Goal: Task Accomplishment & Management: Use online tool/utility

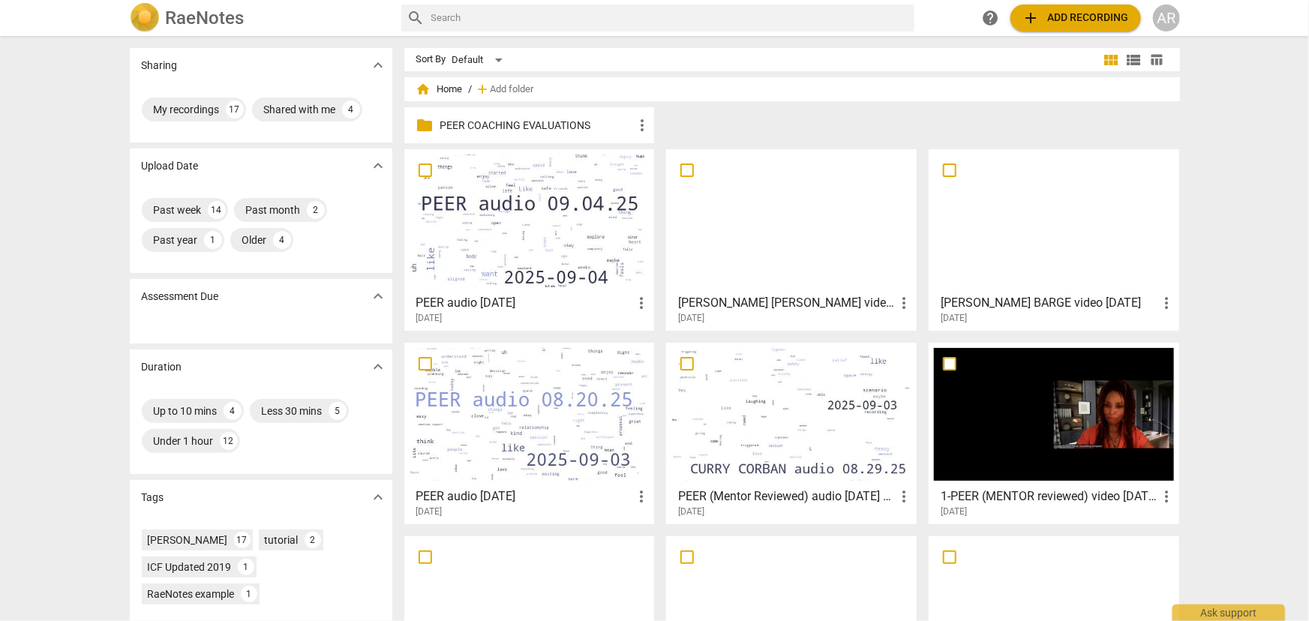
click at [500, 220] on div at bounding box center [530, 221] width 240 height 133
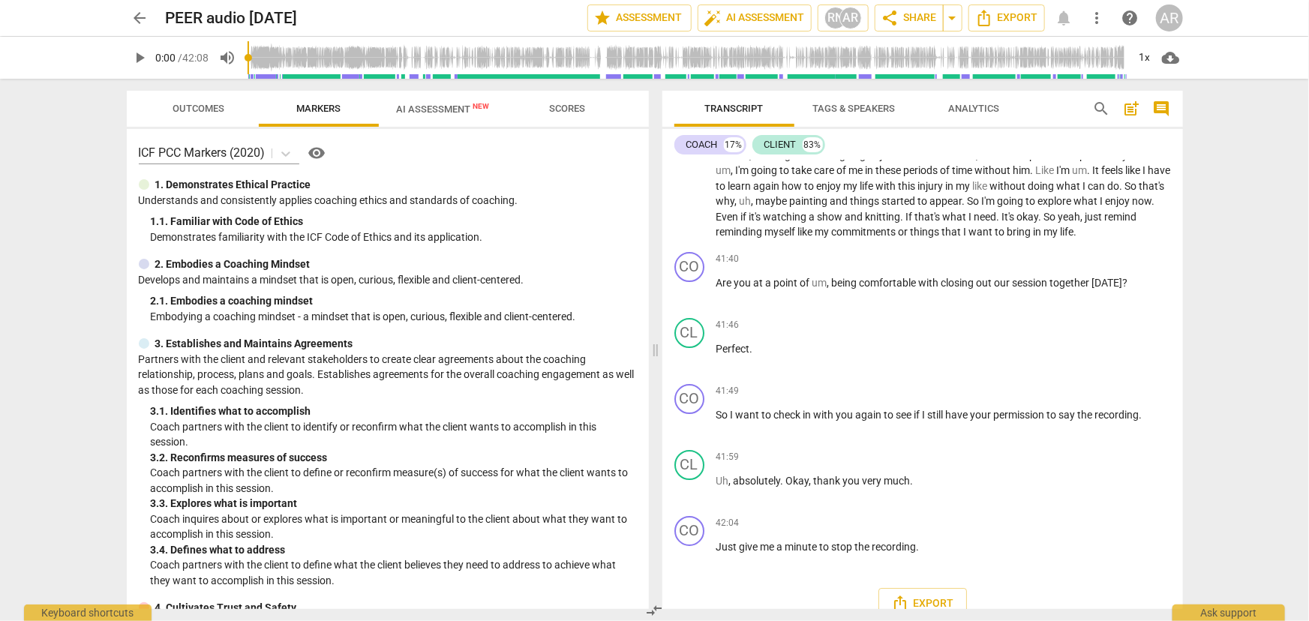
scroll to position [5481, 0]
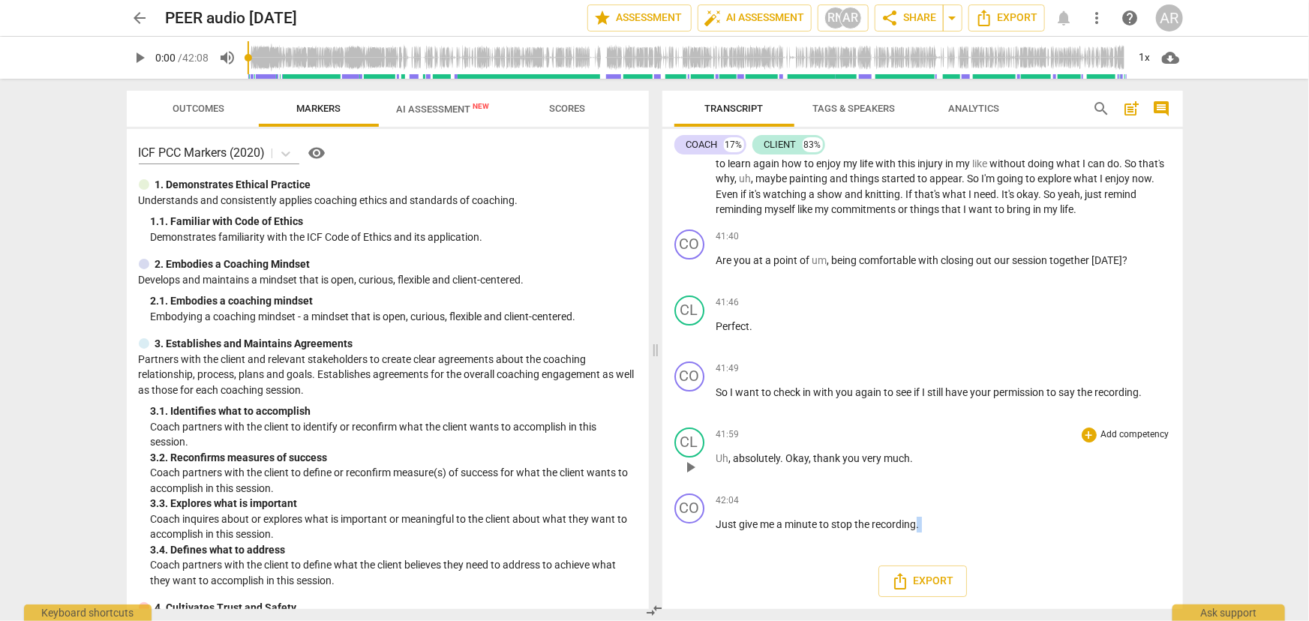
drag, startPoint x: 1154, startPoint y: 542, endPoint x: 884, endPoint y: 458, distance: 281.9
click at [884, 458] on div "CO play_arrow pause 00:02 + Add competency 7.Awareness keyboard_arrow_right Goo…" at bounding box center [922, 385] width 521 height 449
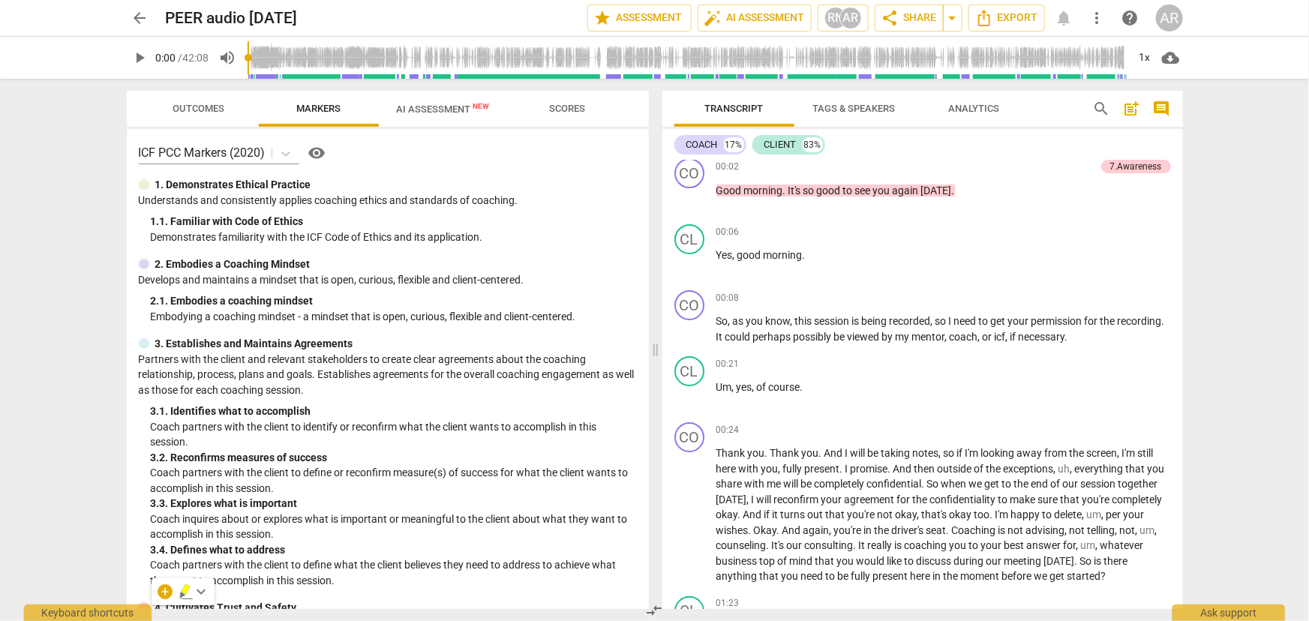
scroll to position [0, 0]
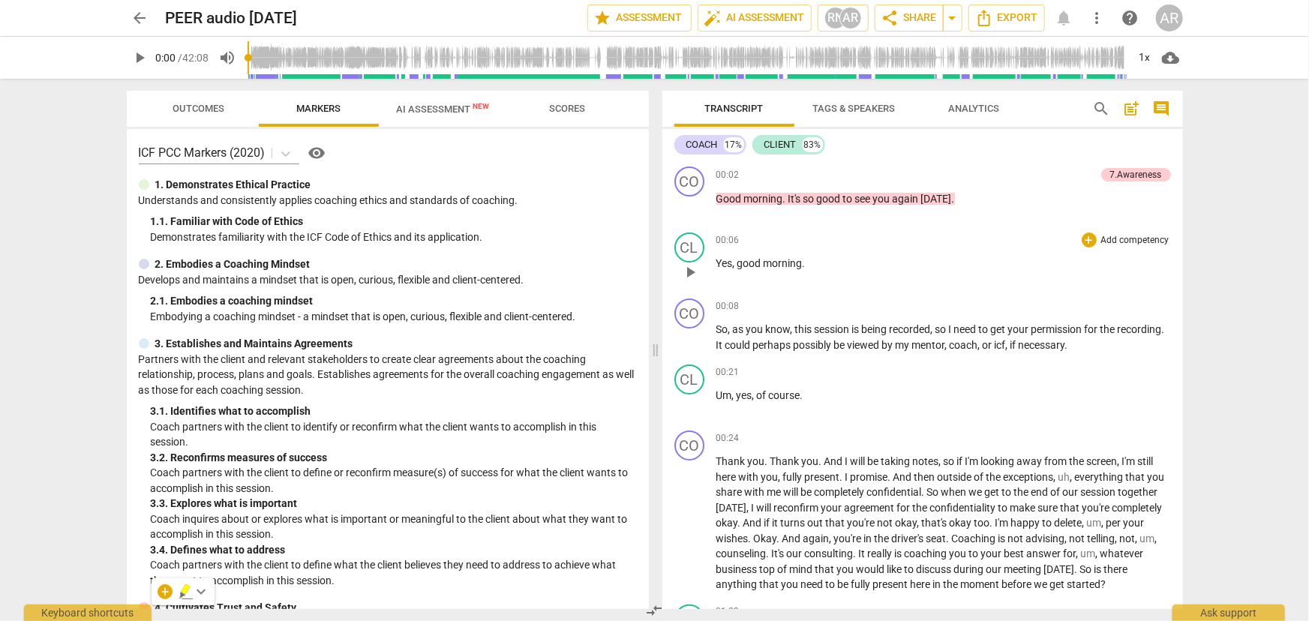
drag, startPoint x: 713, startPoint y: 174, endPoint x: 749, endPoint y: 241, distance: 76.2
click at [749, 241] on div "CO play_arrow pause 00:02 + Add competency 7.Awareness keyboard_arrow_right Goo…" at bounding box center [922, 385] width 521 height 449
click at [883, 312] on div "00:08 + Add competency keyboard_arrow_right" at bounding box center [943, 306] width 455 height 15
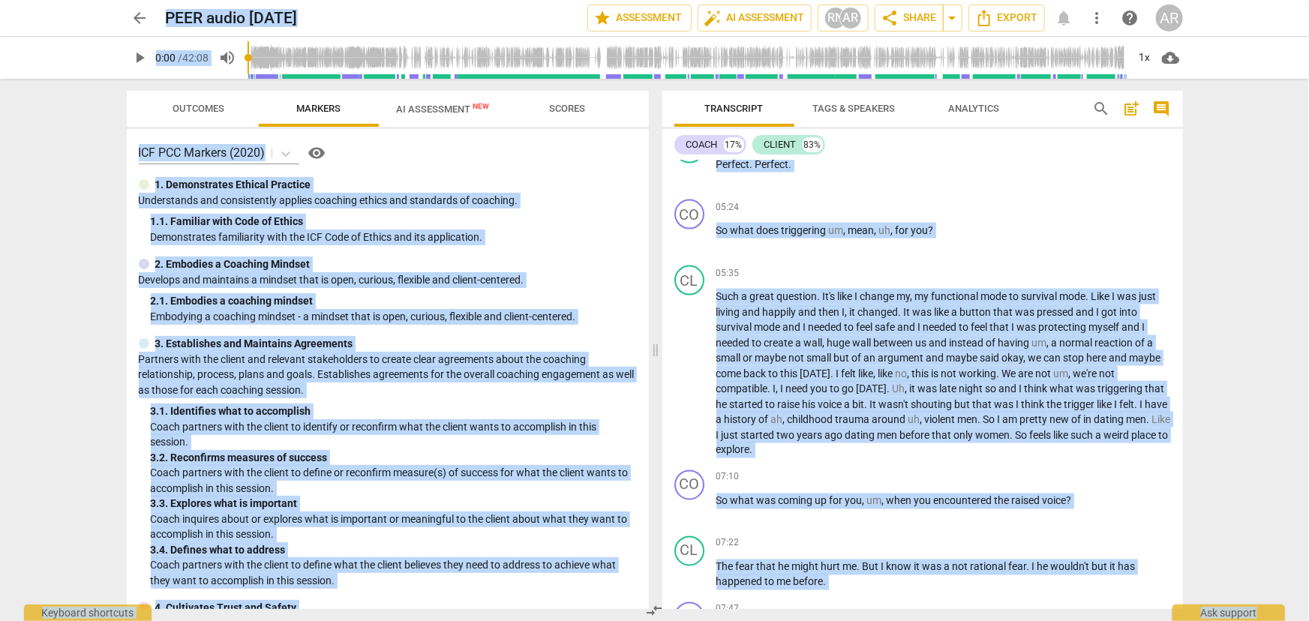
scroll to position [1022, 0]
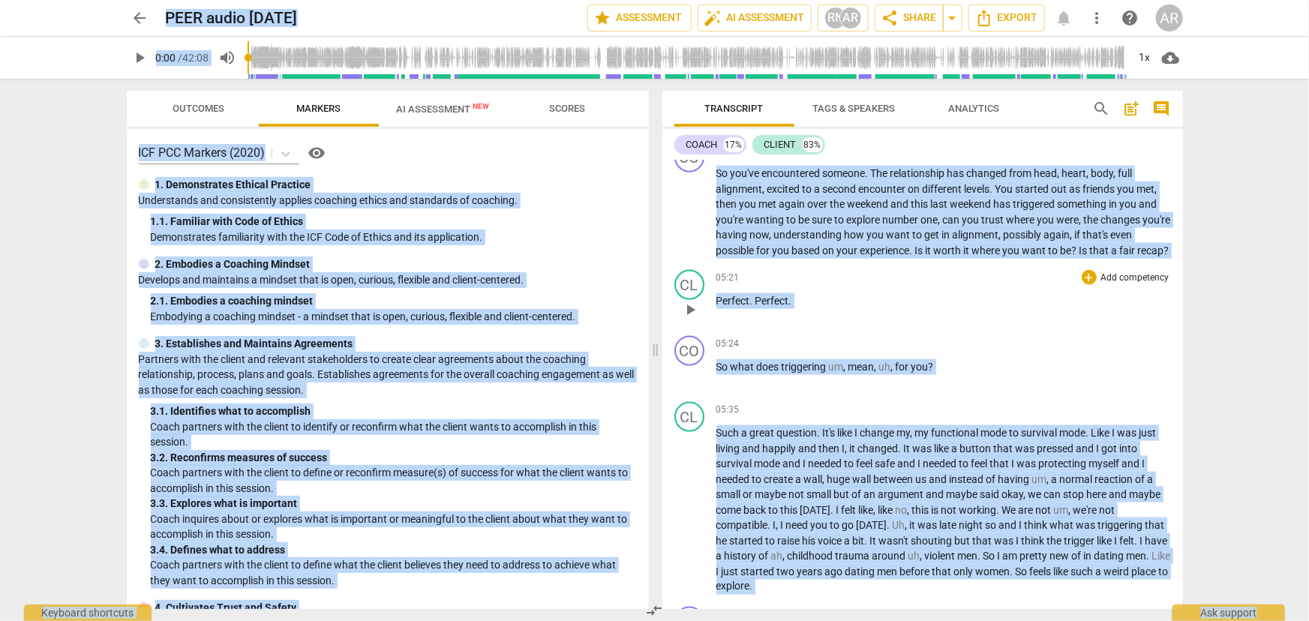
click at [955, 324] on div "05:21 + Add competency keyboard_arrow_right Perfect . Perfect ." at bounding box center [943, 297] width 455 height 54
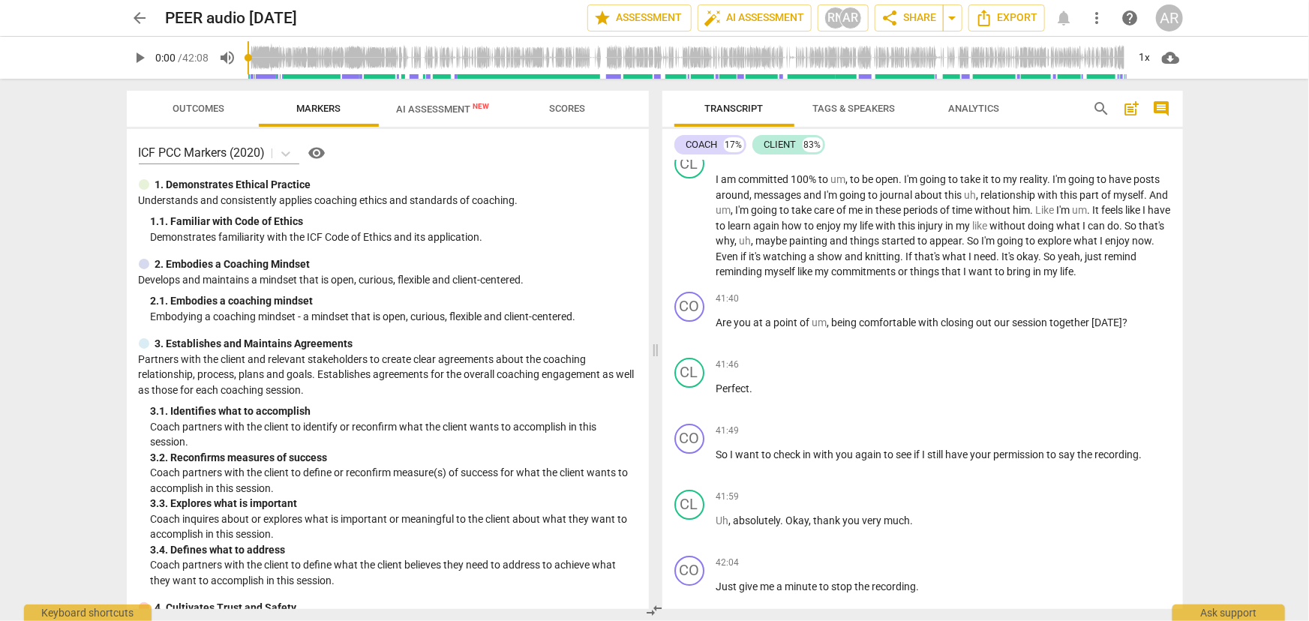
scroll to position [5481, 0]
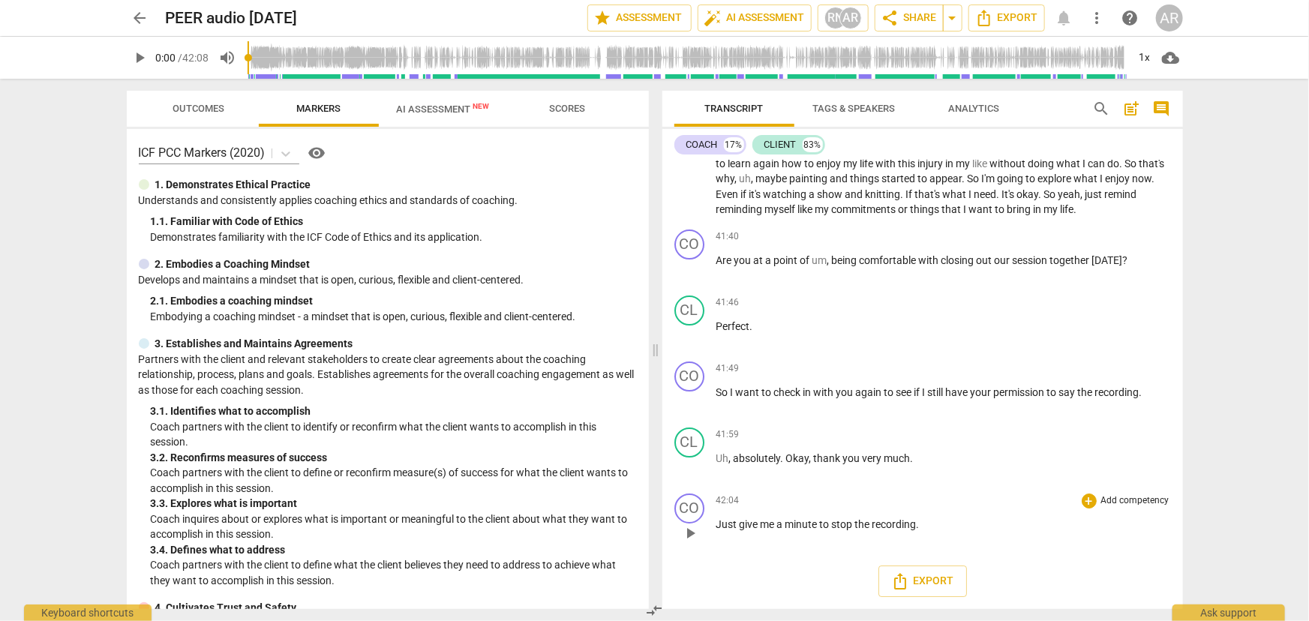
click at [938, 529] on p "Just give me a minute to stop the recording ." at bounding box center [943, 525] width 455 height 16
click at [919, 583] on span "Export" at bounding box center [922, 581] width 63 height 18
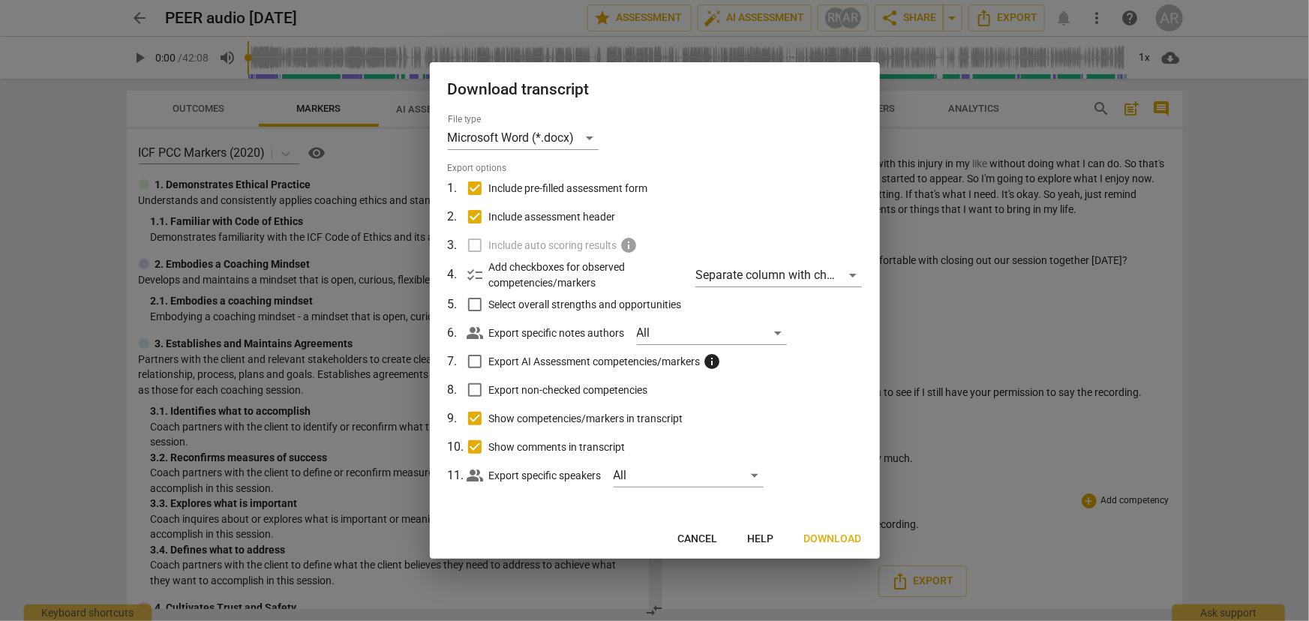
click at [824, 538] on span "Download" at bounding box center [833, 539] width 58 height 15
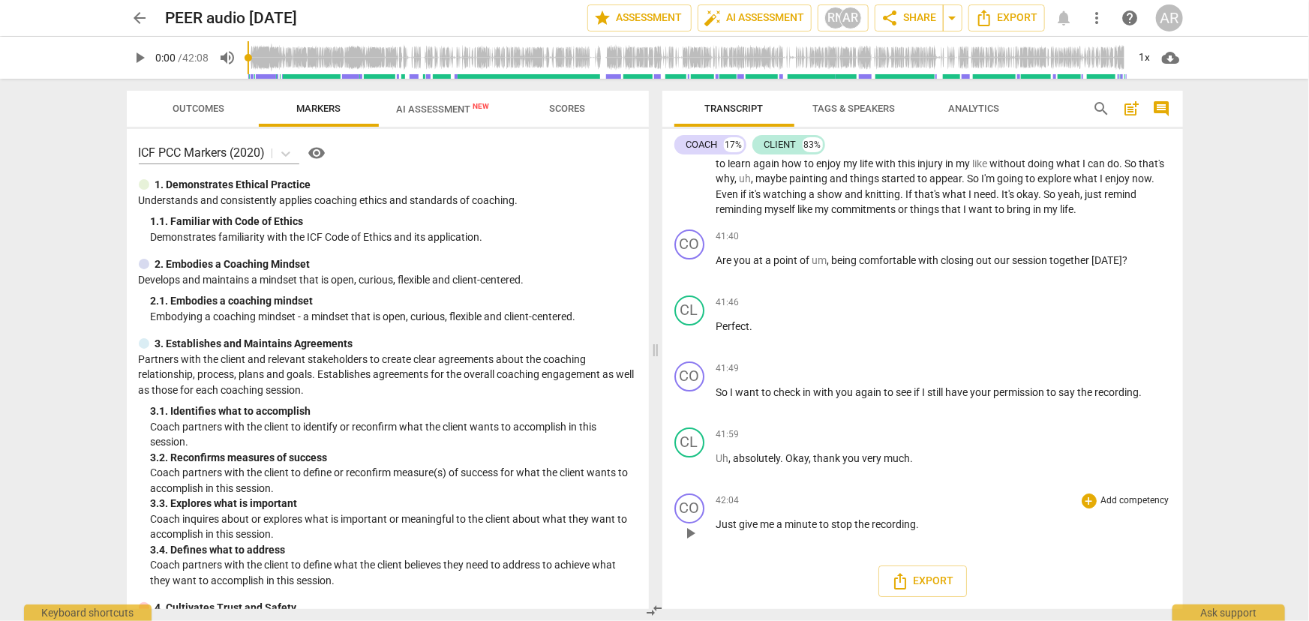
click at [143, 16] on span "arrow_back" at bounding box center [140, 18] width 18 height 18
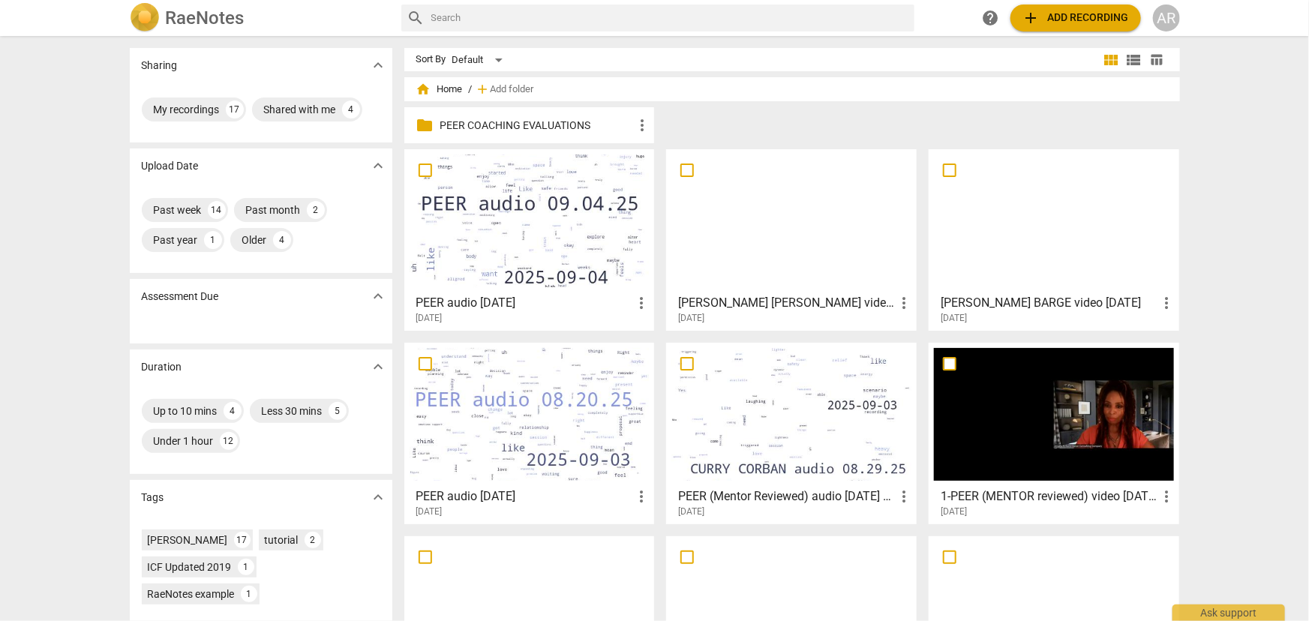
click at [549, 403] on div at bounding box center [530, 414] width 240 height 133
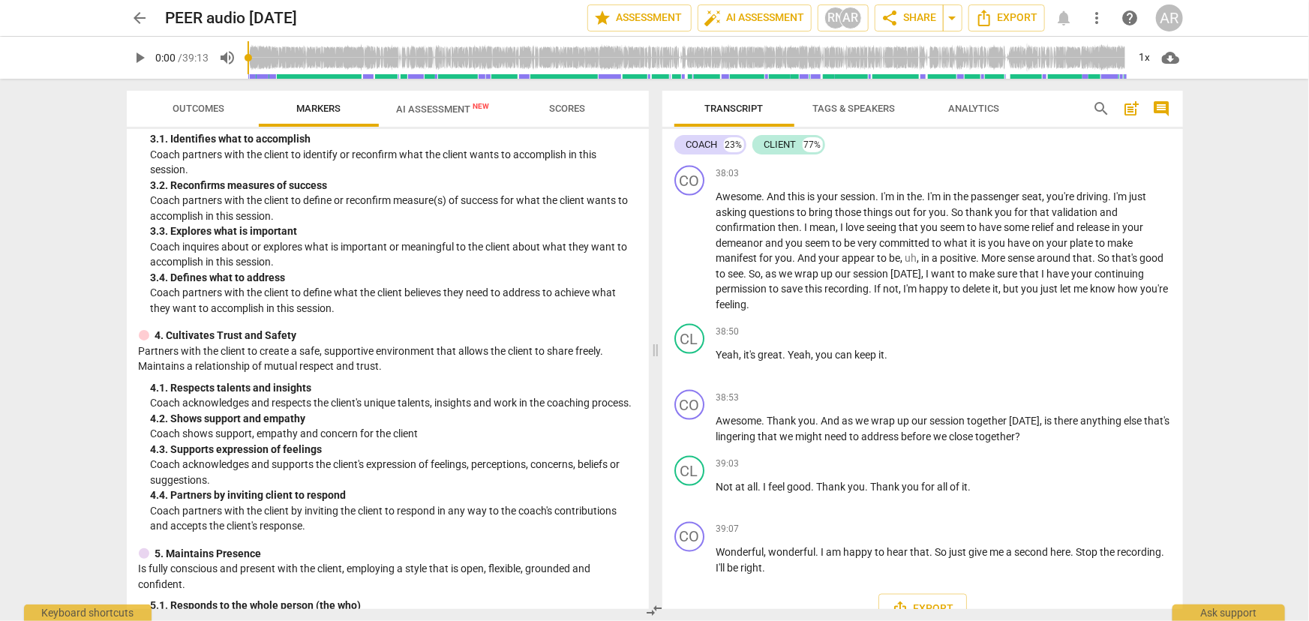
scroll to position [6958, 0]
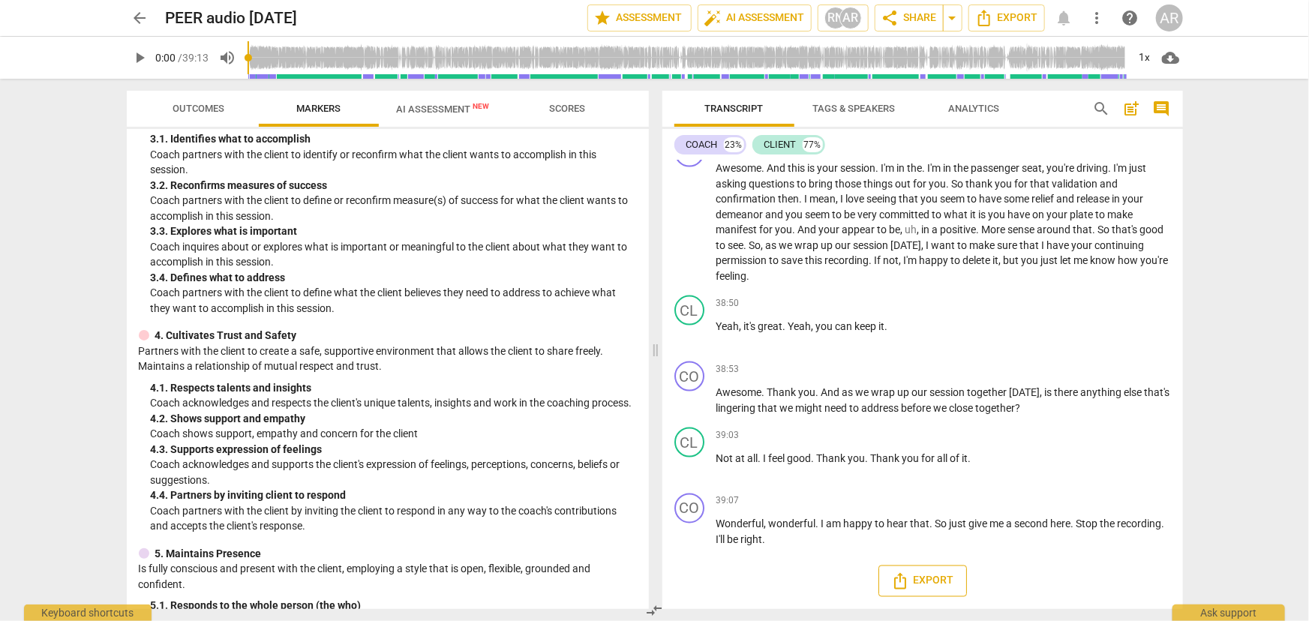
click at [914, 581] on span "Export" at bounding box center [922, 581] width 63 height 18
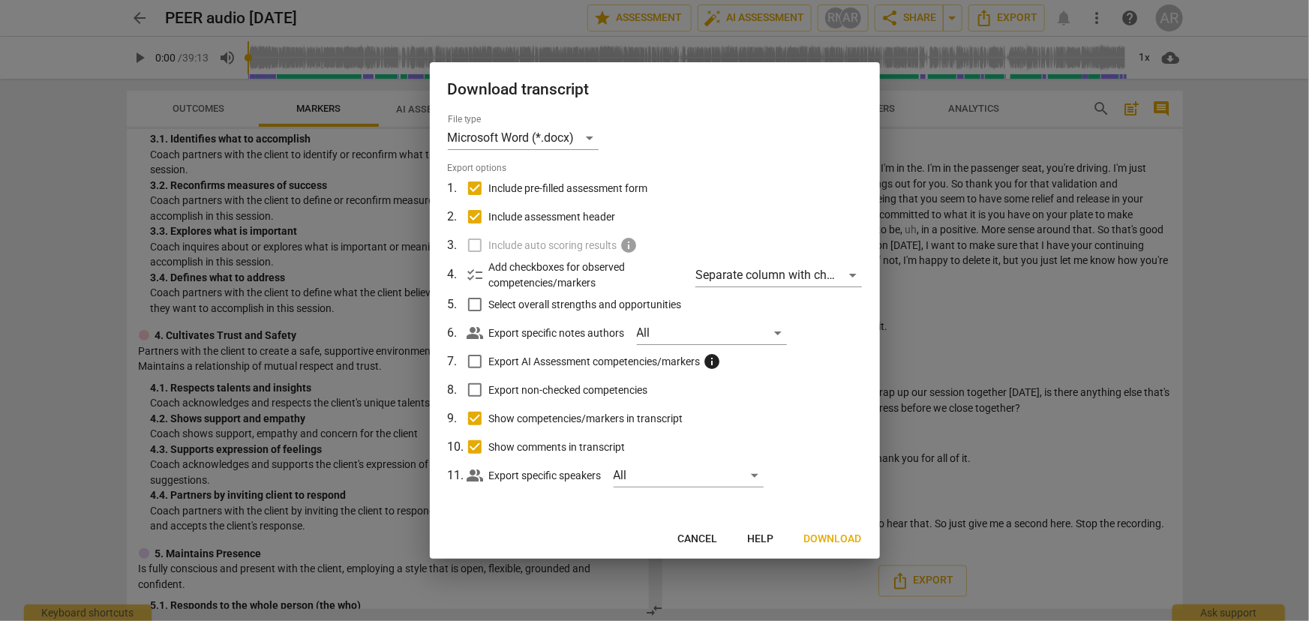
click at [824, 537] on span "Download" at bounding box center [833, 539] width 58 height 15
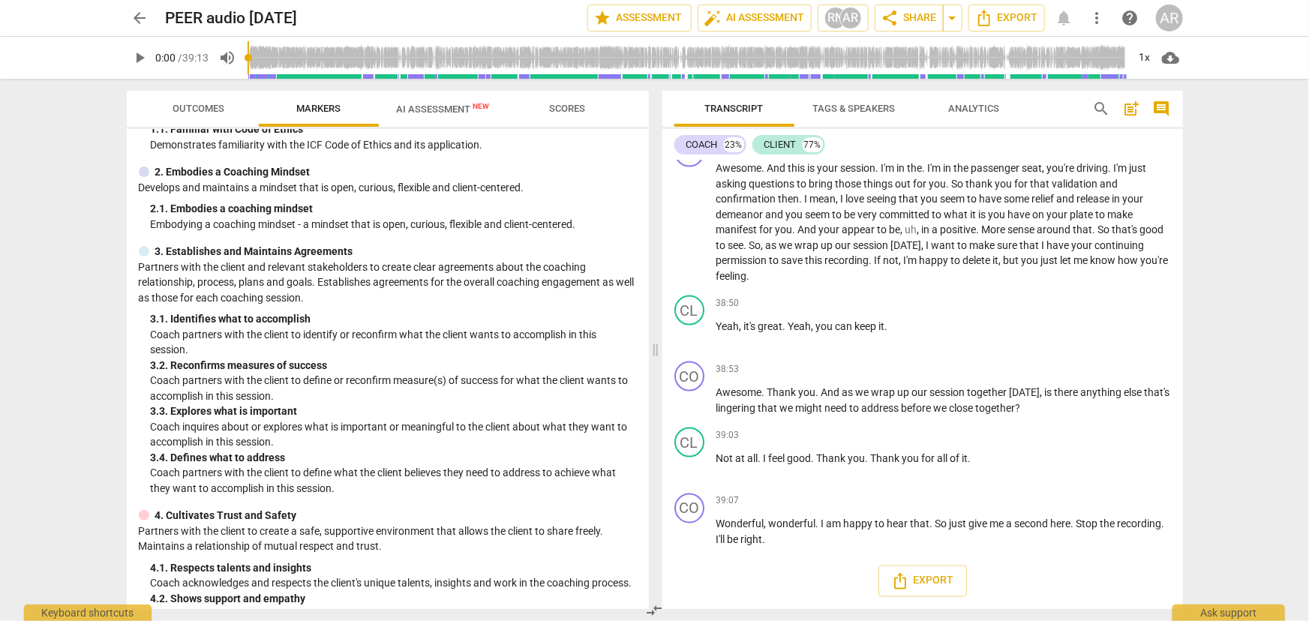
scroll to position [0, 0]
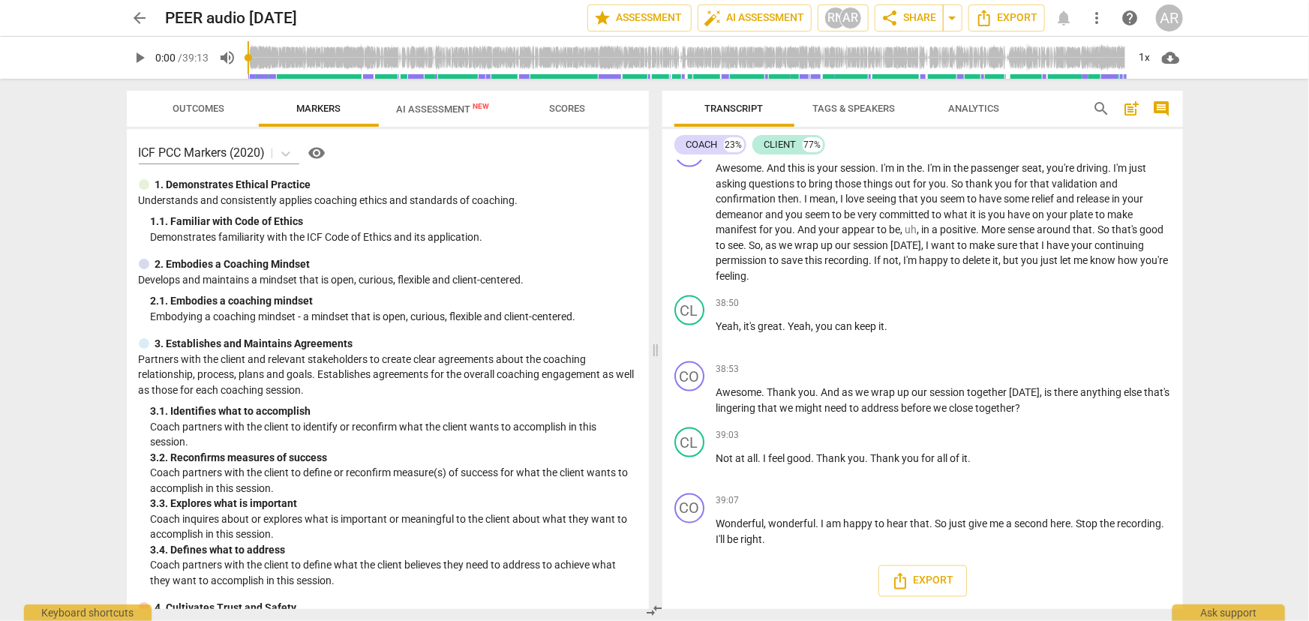
click at [137, 17] on span "arrow_back" at bounding box center [140, 18] width 18 height 18
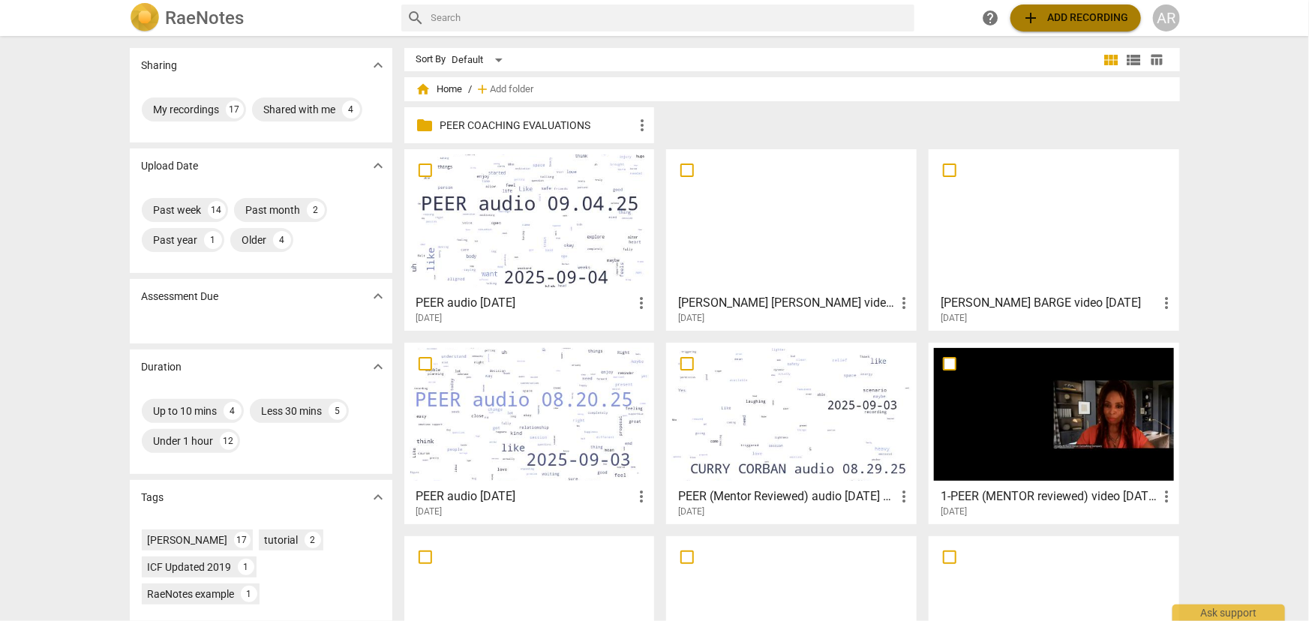
click at [1064, 19] on span "add Add recording" at bounding box center [1075, 18] width 107 height 18
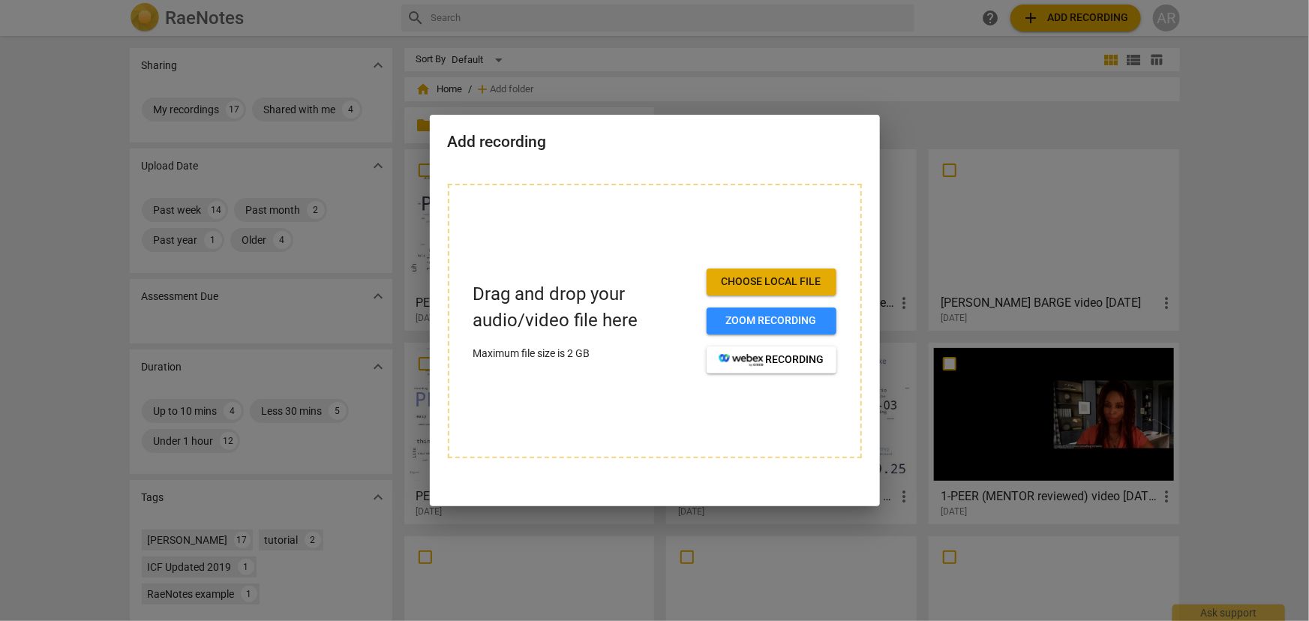
click at [762, 281] on span "Choose local file" at bounding box center [772, 282] width 106 height 15
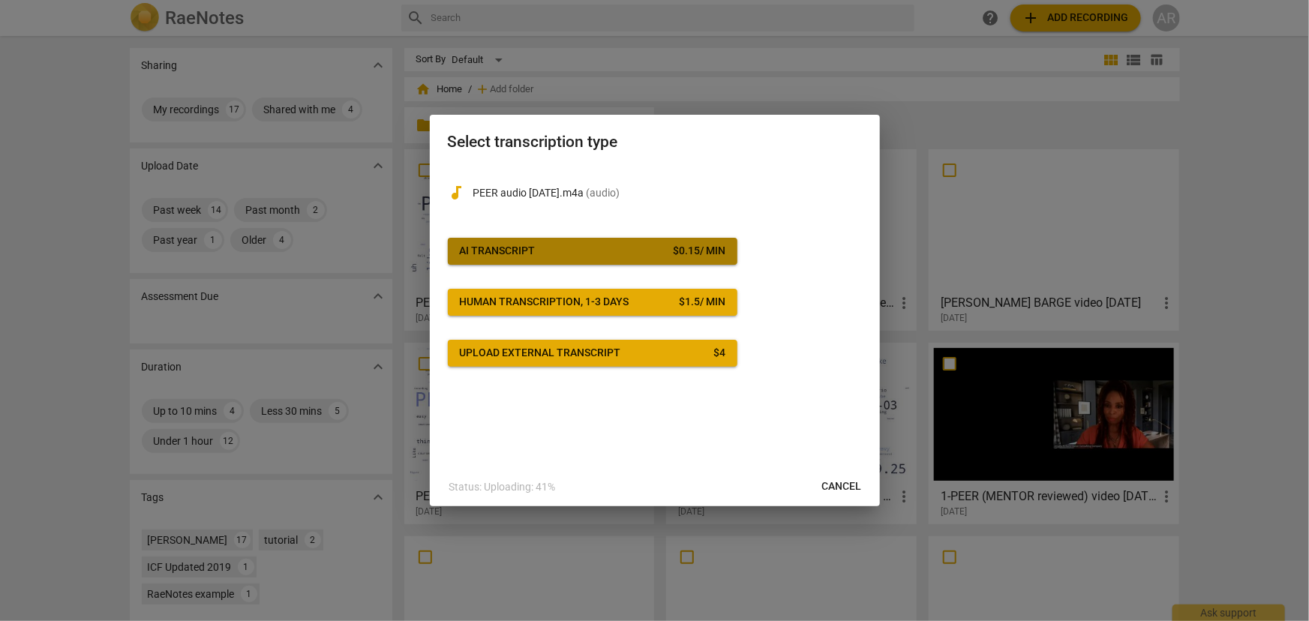
click at [608, 248] on span "AI Transcript $ 0.15 / min" at bounding box center [593, 251] width 266 height 15
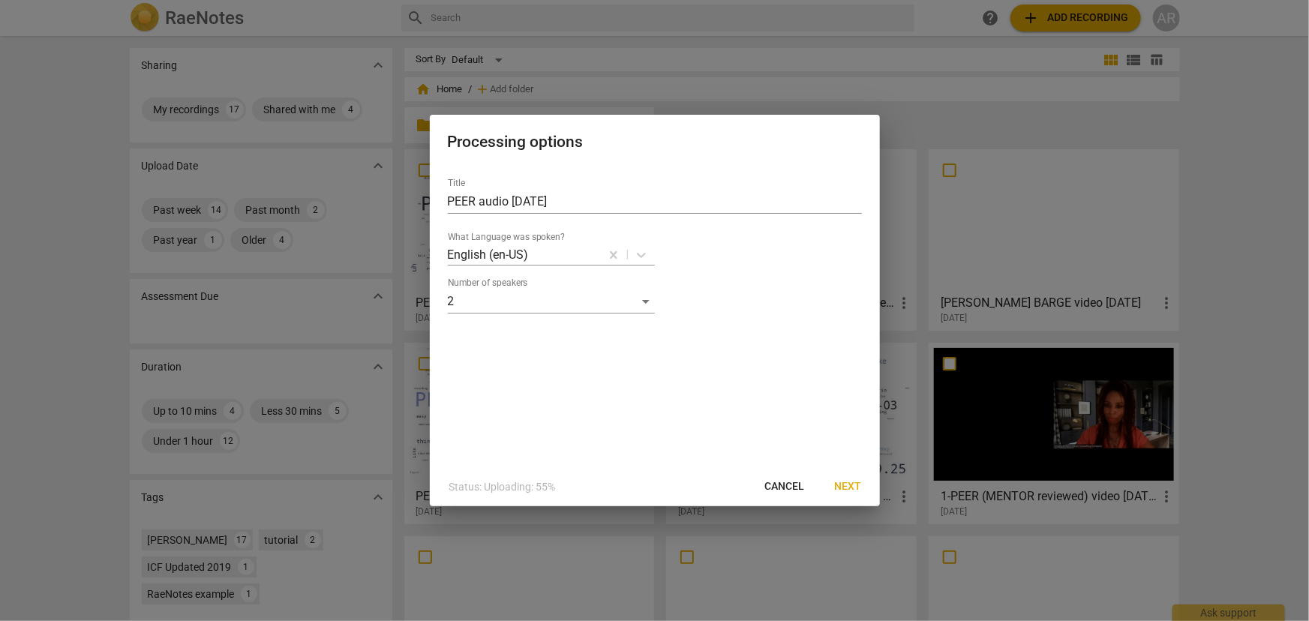
click at [847, 480] on span "Next" at bounding box center [848, 486] width 27 height 15
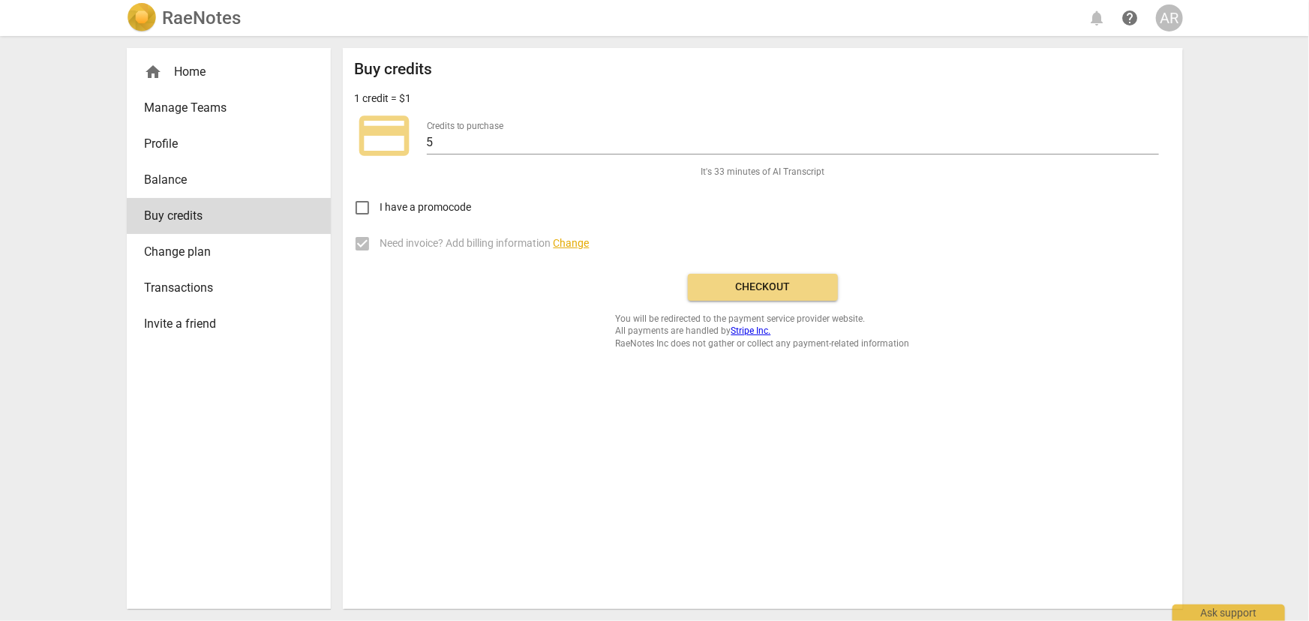
click at [767, 282] on span "Checkout" at bounding box center [763, 287] width 126 height 15
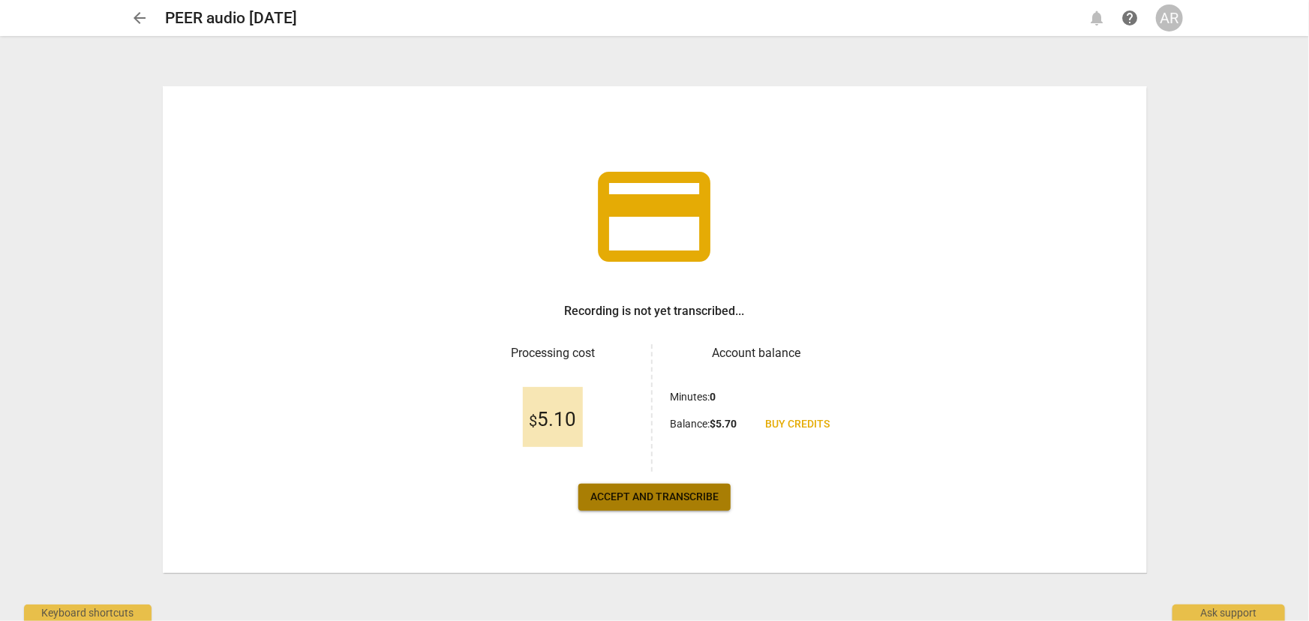
click at [643, 501] on span "Accept and transcribe" at bounding box center [654, 497] width 128 height 15
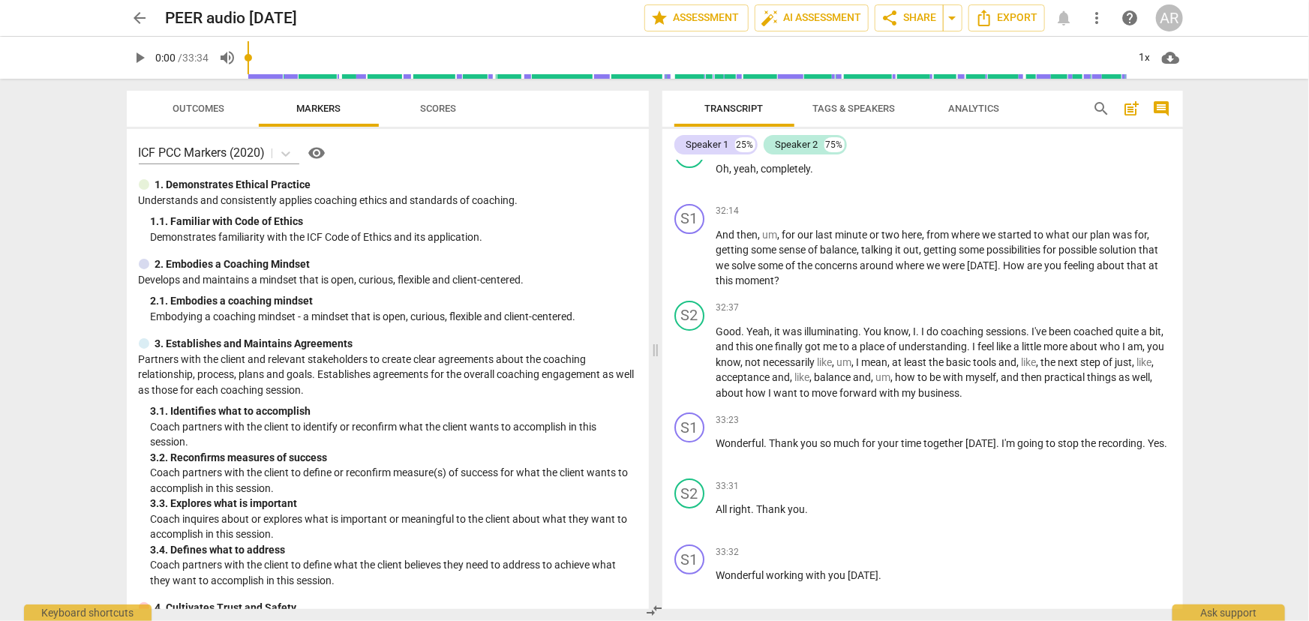
scroll to position [5785, 0]
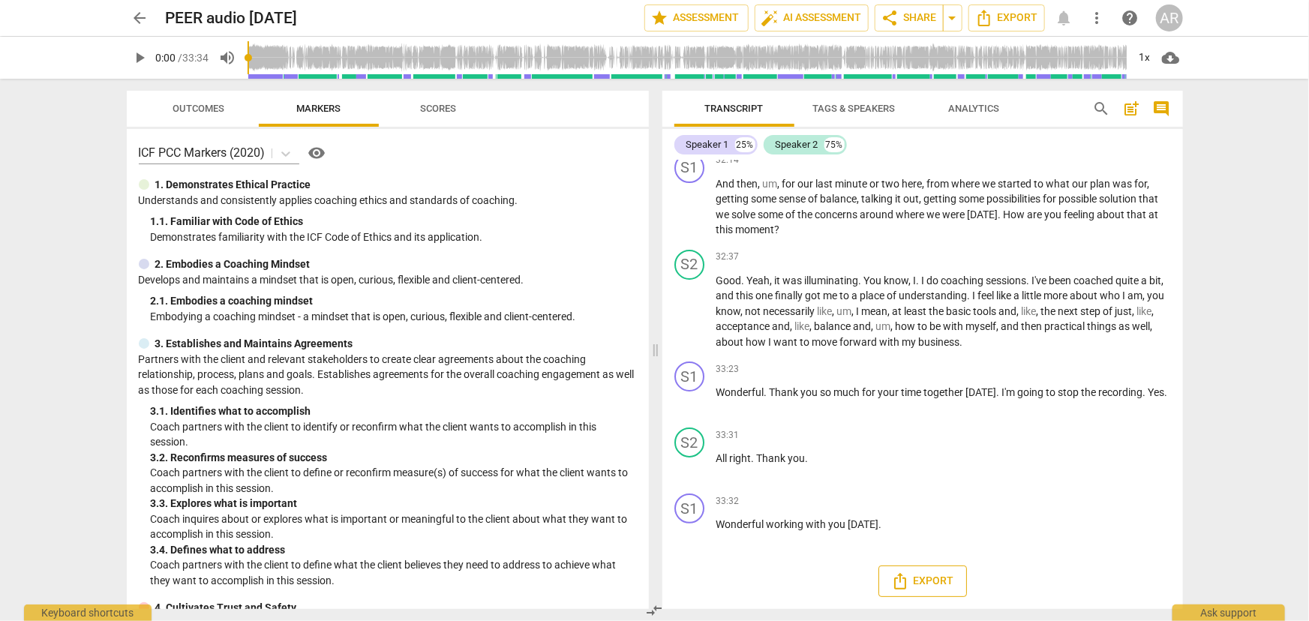
click at [923, 579] on span "Export" at bounding box center [922, 581] width 63 height 18
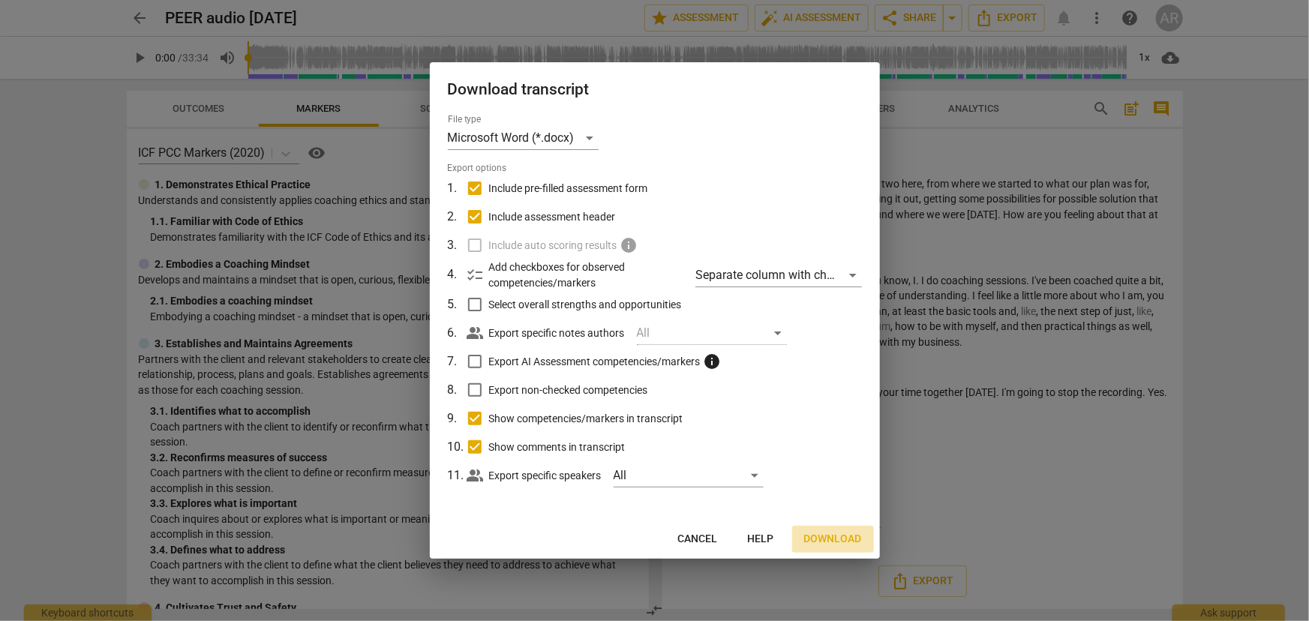
click at [818, 536] on span "Download" at bounding box center [833, 539] width 58 height 15
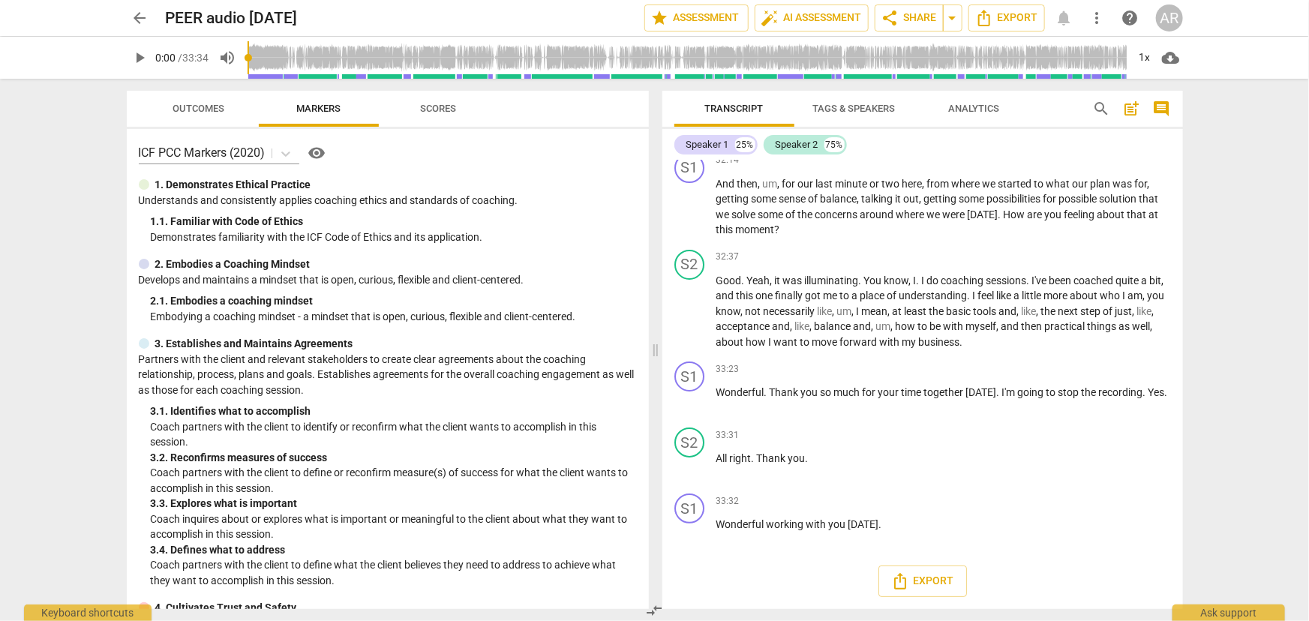
click at [848, 107] on span "Tags & Speakers" at bounding box center [854, 108] width 83 height 11
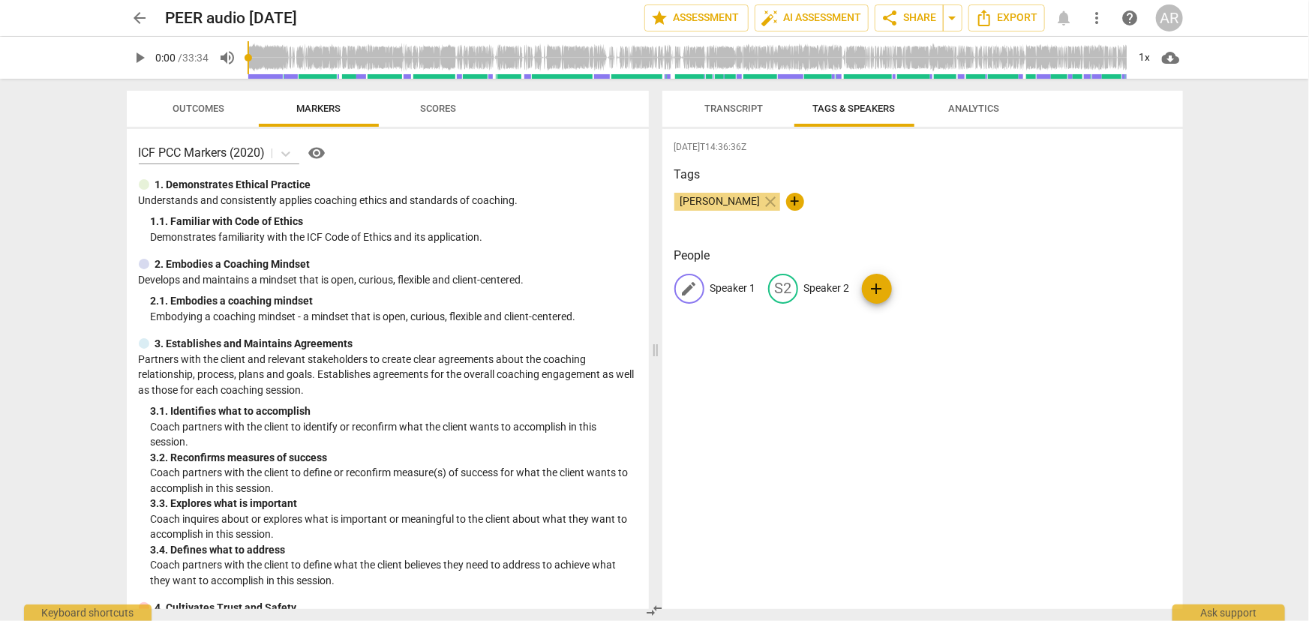
click at [736, 284] on p "Speaker 1" at bounding box center [733, 289] width 46 height 16
type input "COACH"
click at [924, 287] on p "Speaker 2" at bounding box center [925, 289] width 46 height 16
type input "S"
type input "CLIENT"
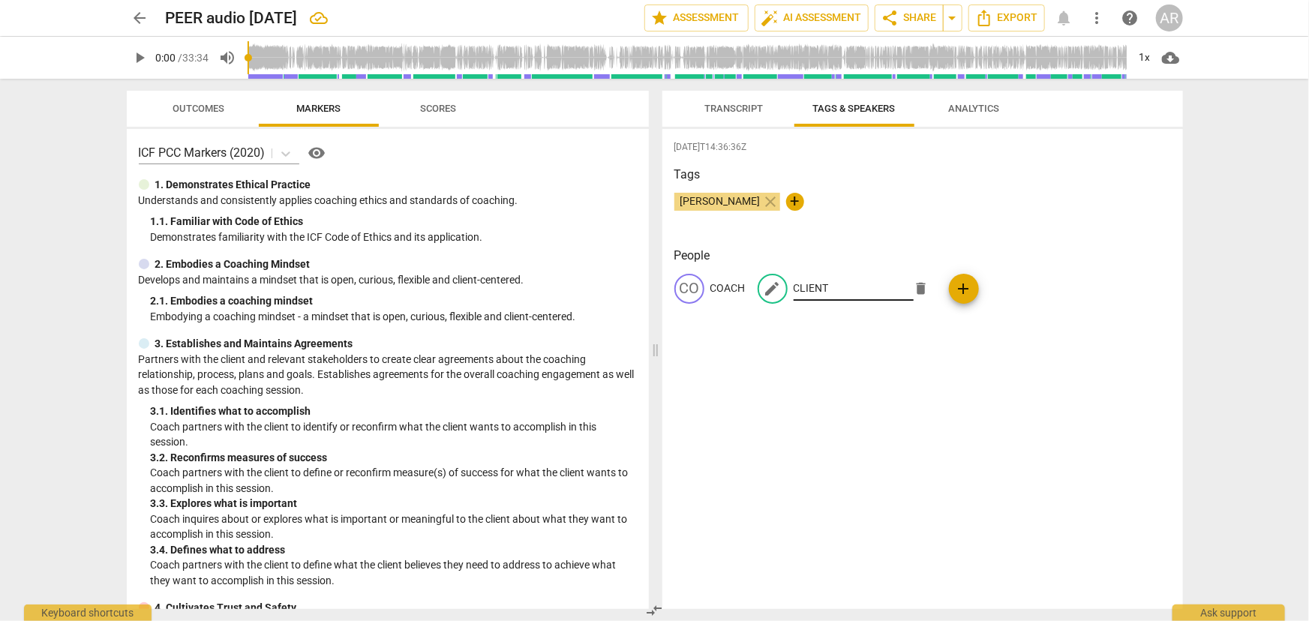
drag, startPoint x: 880, startPoint y: 403, endPoint x: 870, endPoint y: 285, distance: 118.2
click at [879, 403] on div "[DATE]T14:36:36Z Tags [PERSON_NAME] close + People CO COACH edit CLIENT delete …" at bounding box center [922, 369] width 521 height 480
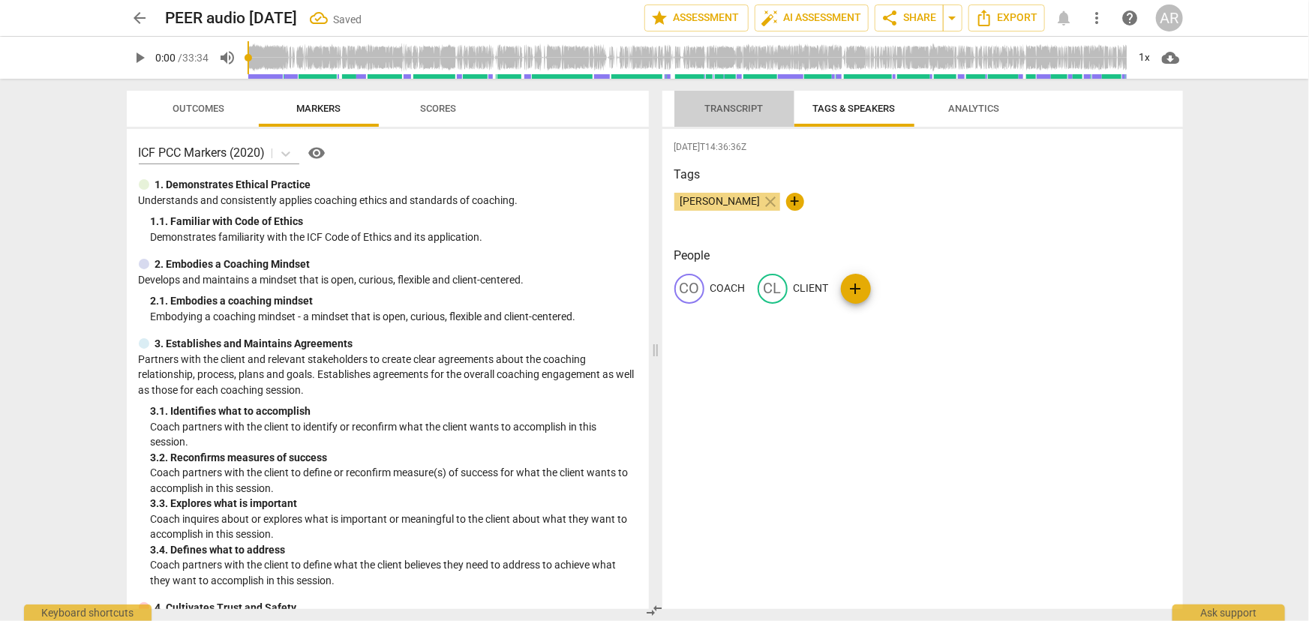
click at [718, 109] on span "Transcript" at bounding box center [734, 108] width 59 height 11
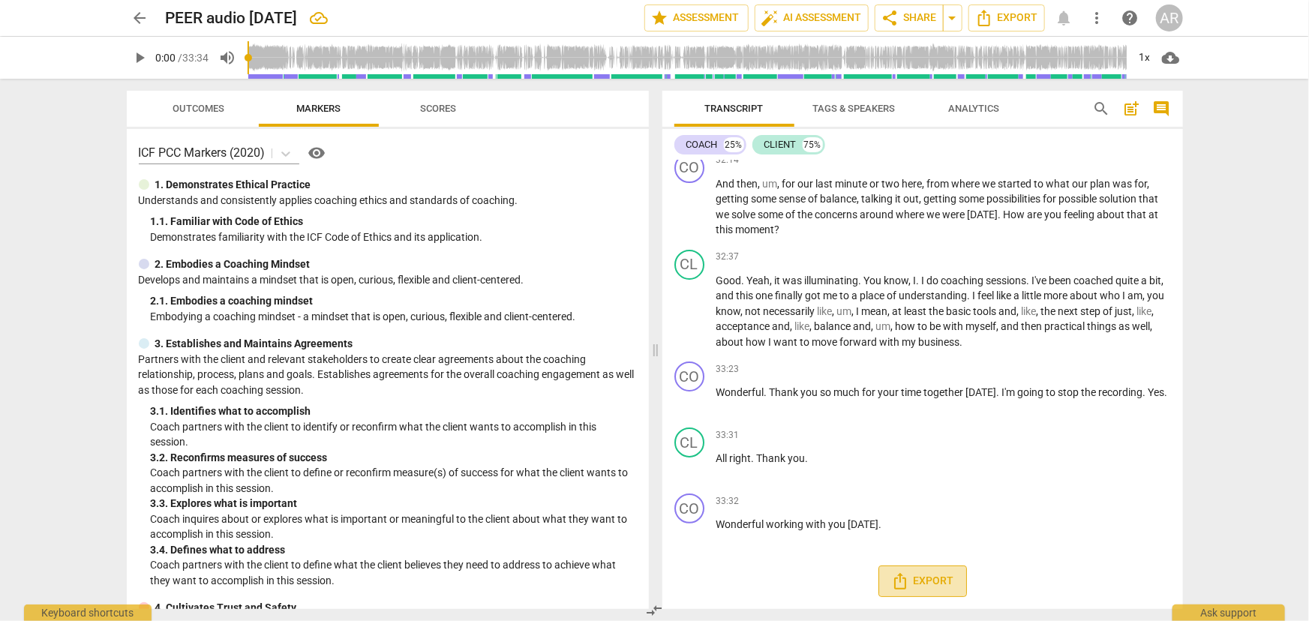
click at [916, 578] on span "Export" at bounding box center [922, 581] width 63 height 18
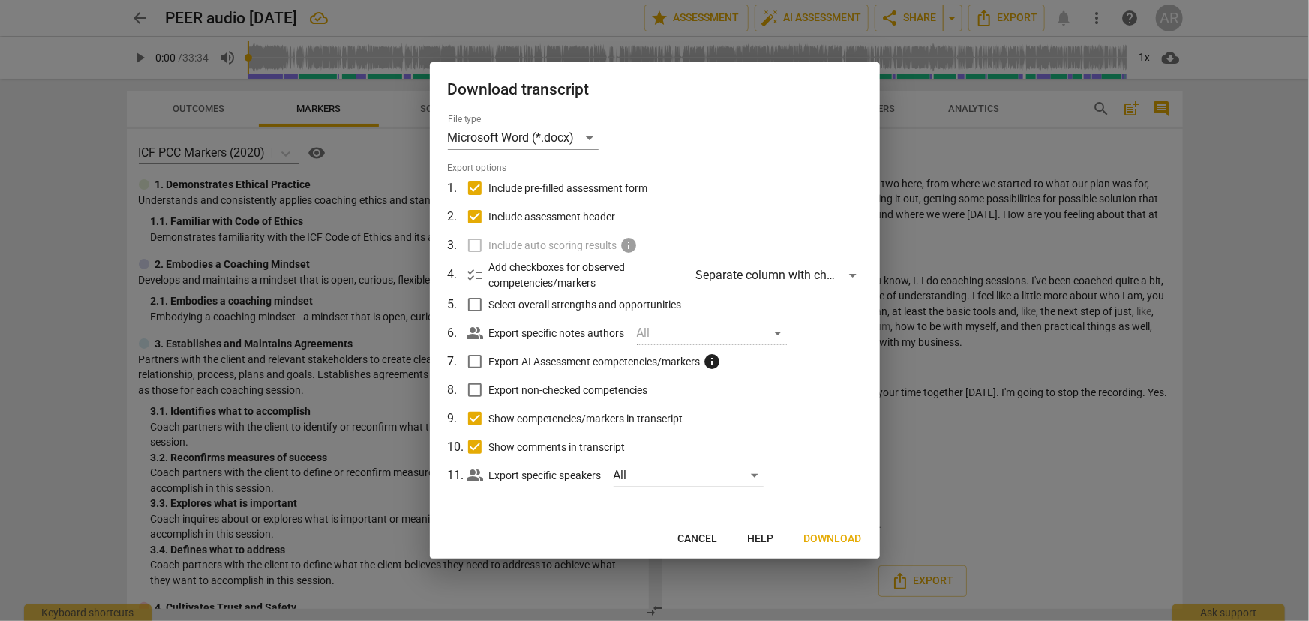
click at [827, 537] on span "Download" at bounding box center [833, 539] width 58 height 15
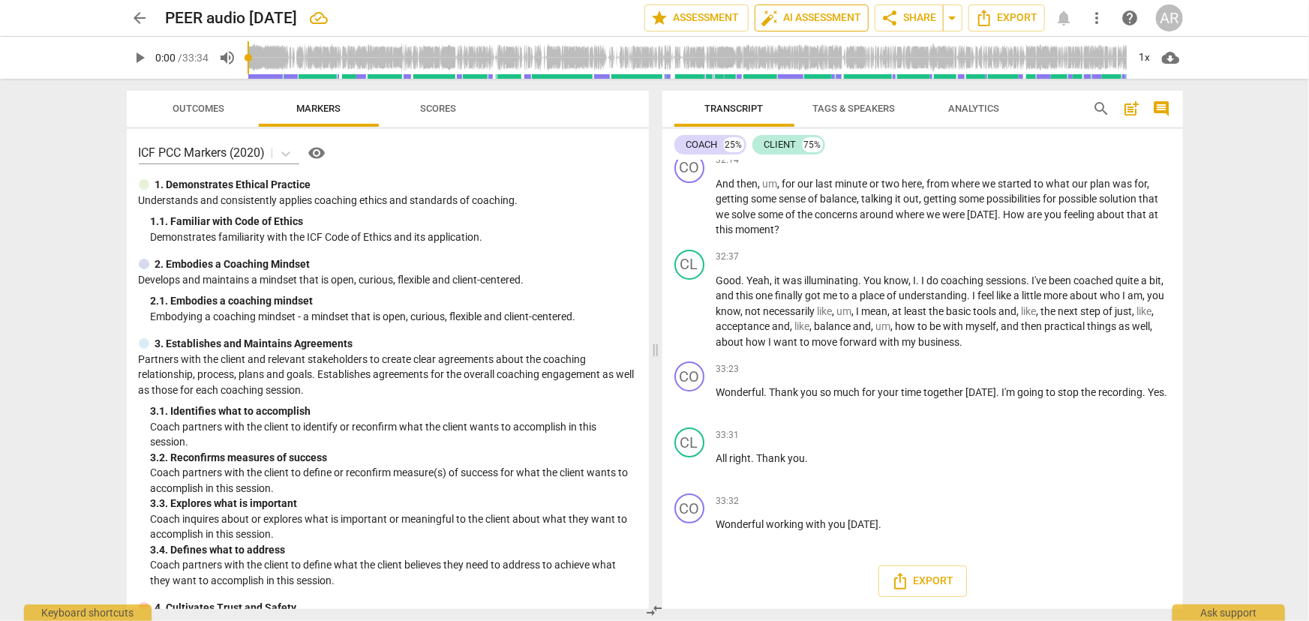
click at [785, 17] on span "auto_fix_high AI Assessment" at bounding box center [811, 18] width 101 height 18
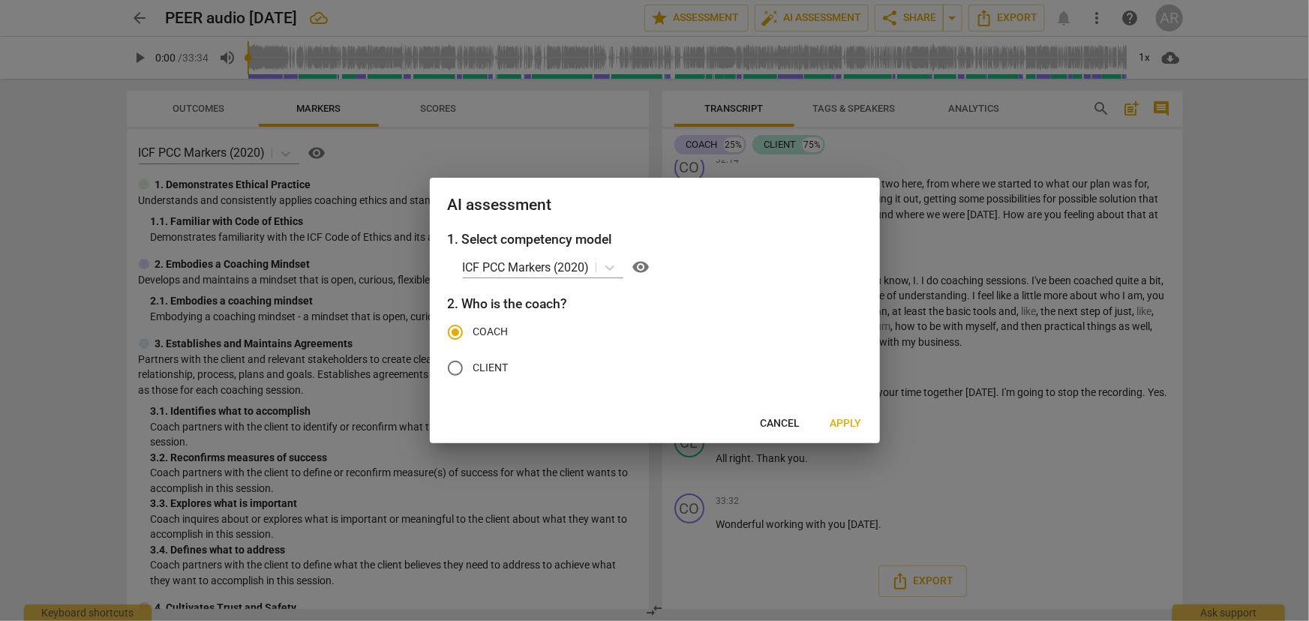
click at [851, 418] on span "Apply" at bounding box center [846, 423] width 32 height 15
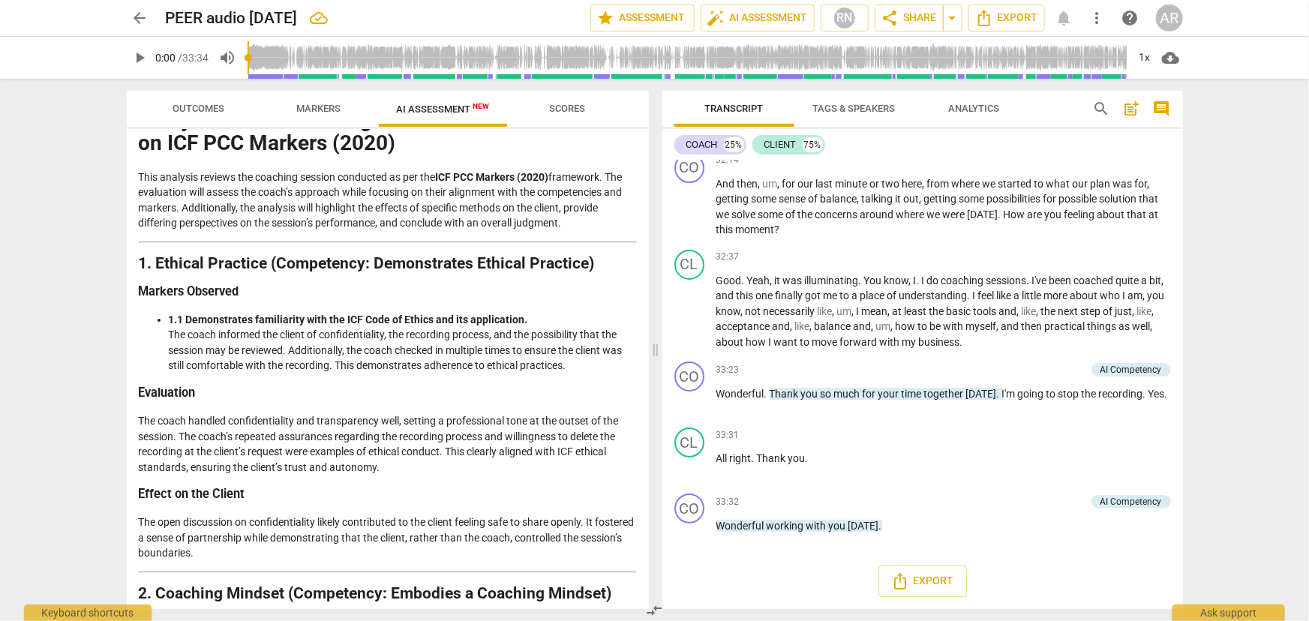
scroll to position [0, 0]
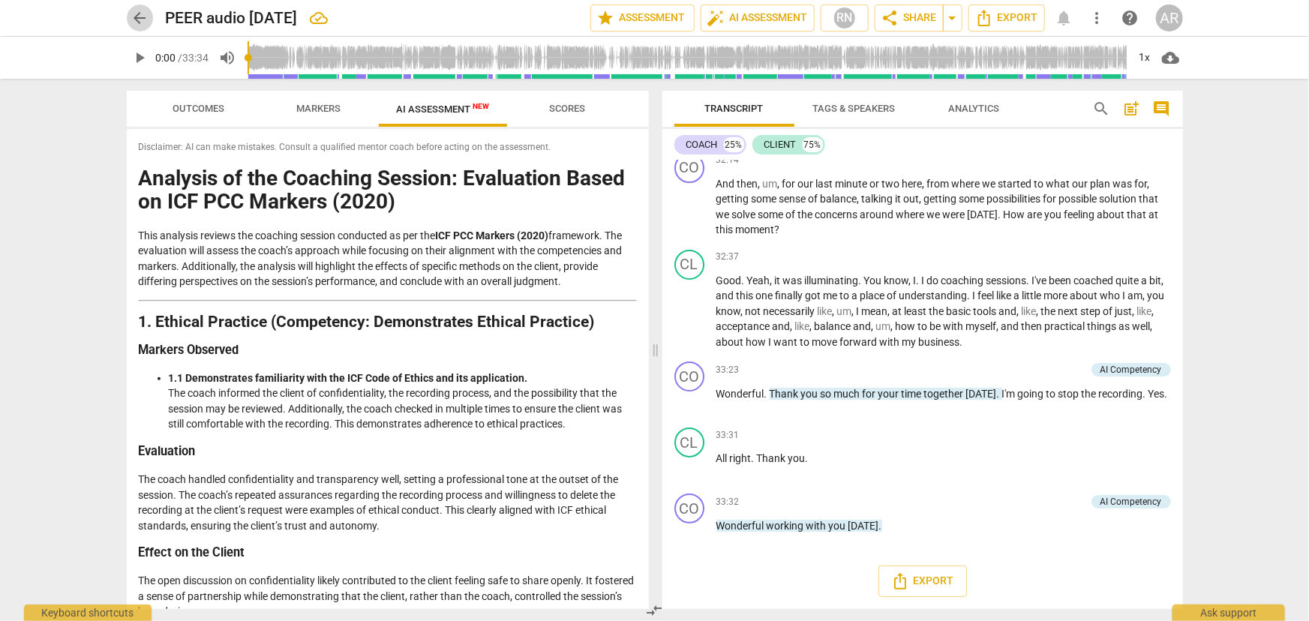
click at [143, 20] on span "arrow_back" at bounding box center [140, 18] width 18 height 18
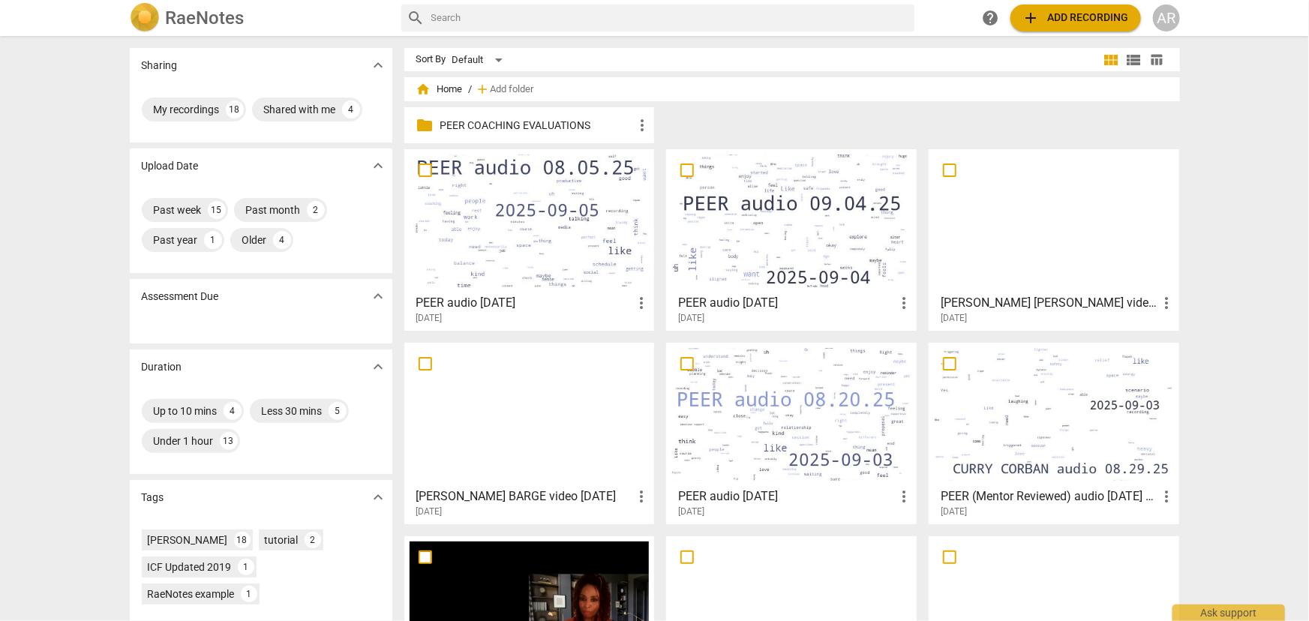
click at [1076, 16] on span "add Add recording" at bounding box center [1075, 18] width 107 height 18
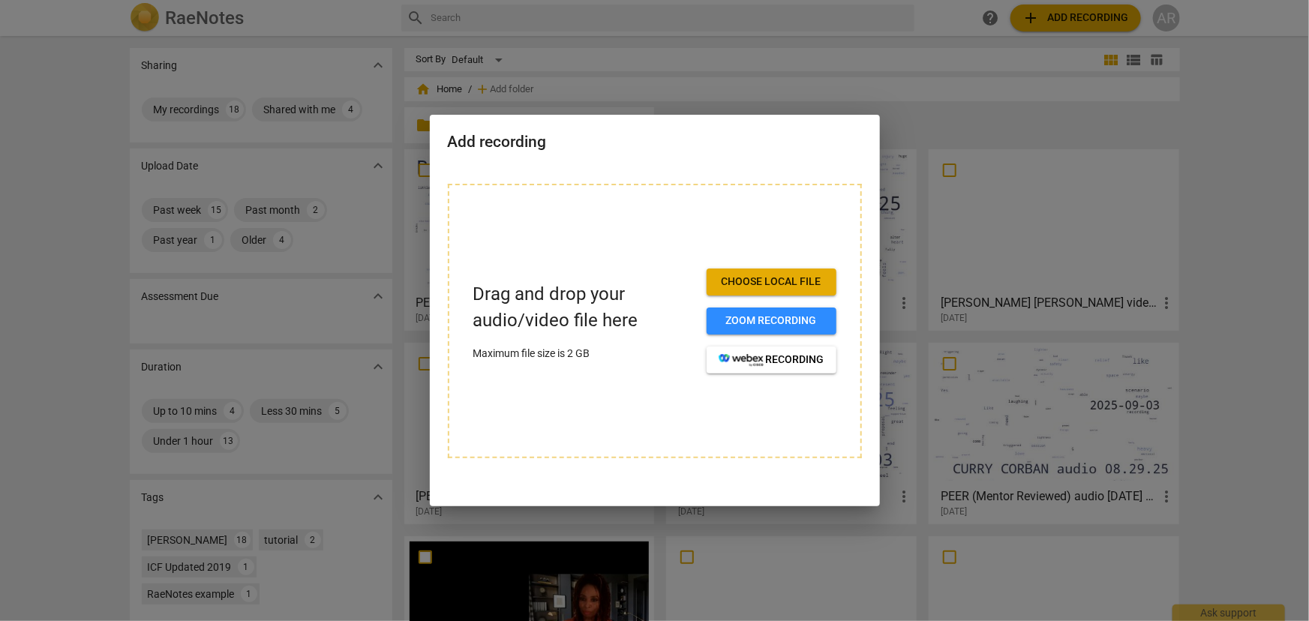
click at [741, 271] on button "Choose local file" at bounding box center [772, 282] width 130 height 27
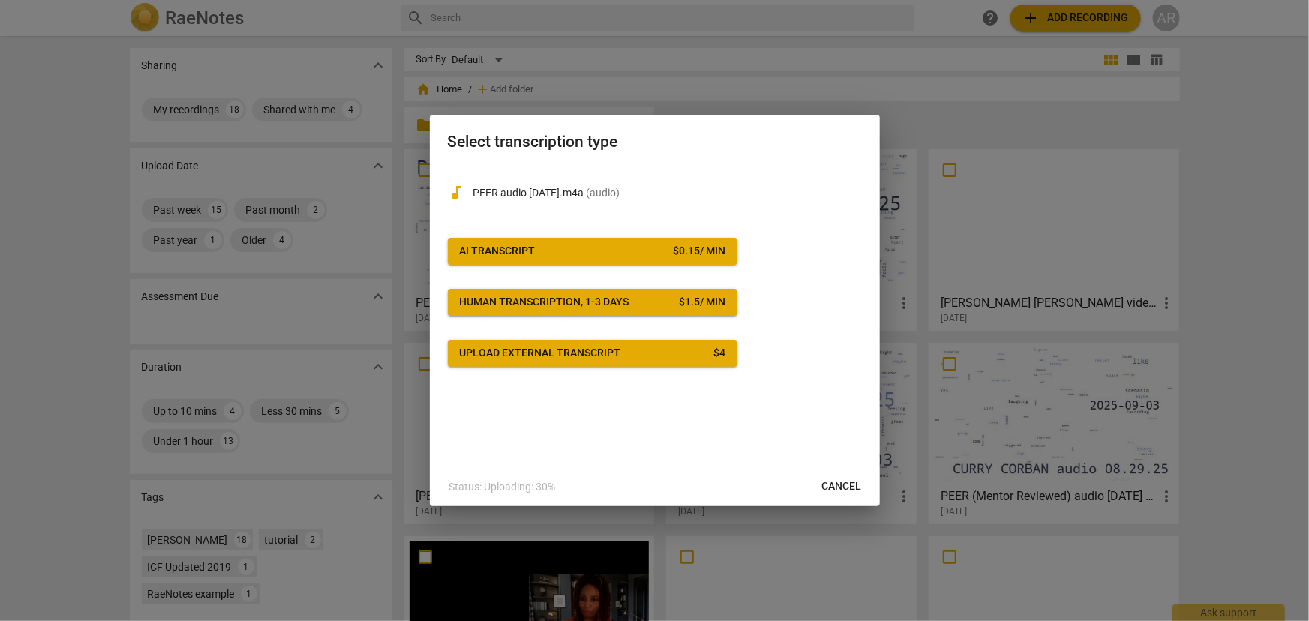
click at [668, 251] on span "AI Transcript $ 0.15 / min" at bounding box center [593, 251] width 266 height 15
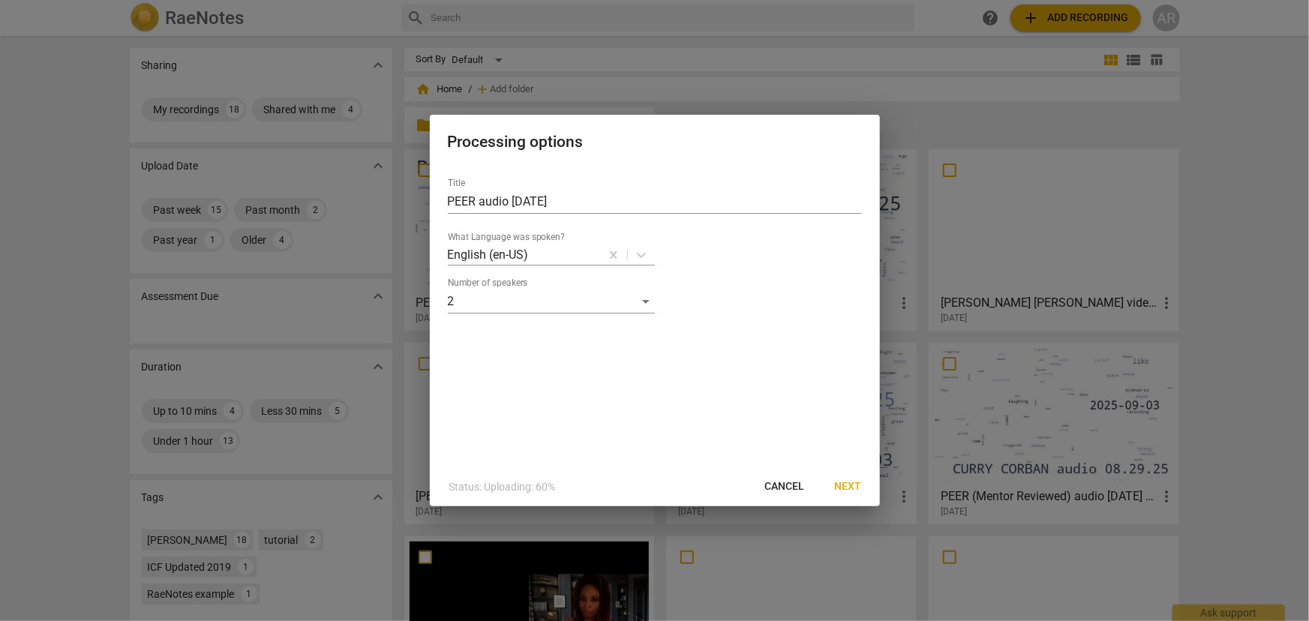
click at [845, 485] on span "Next" at bounding box center [848, 486] width 27 height 15
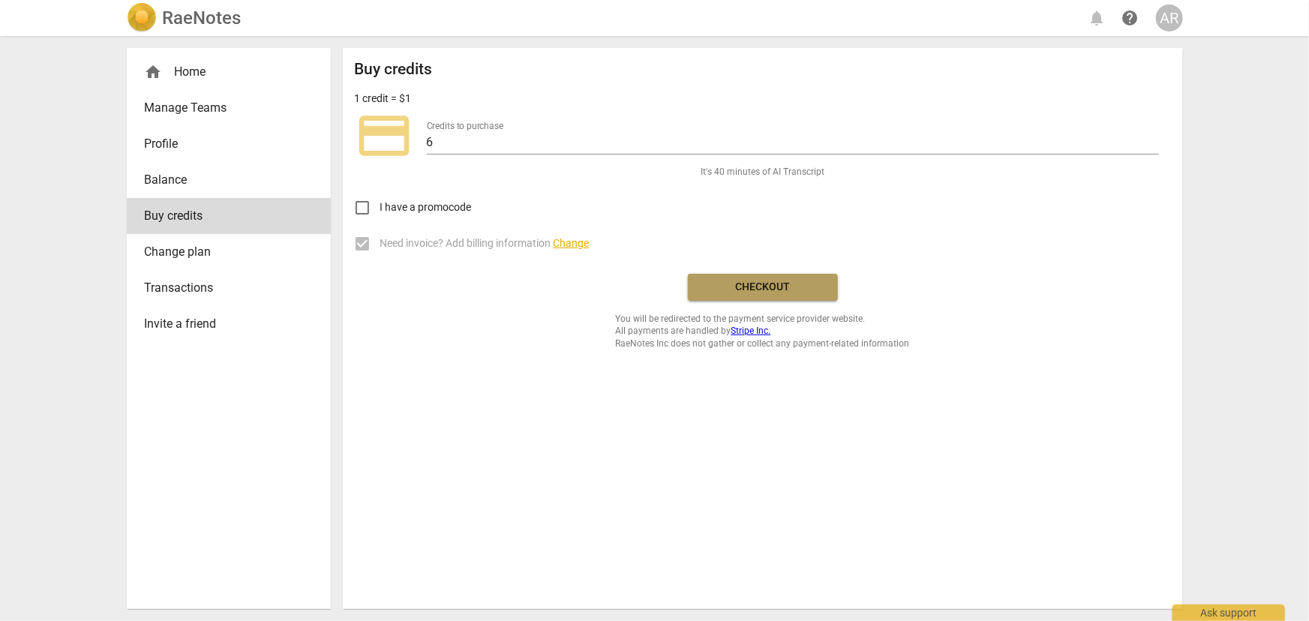
click at [752, 281] on span "Checkout" at bounding box center [763, 287] width 126 height 15
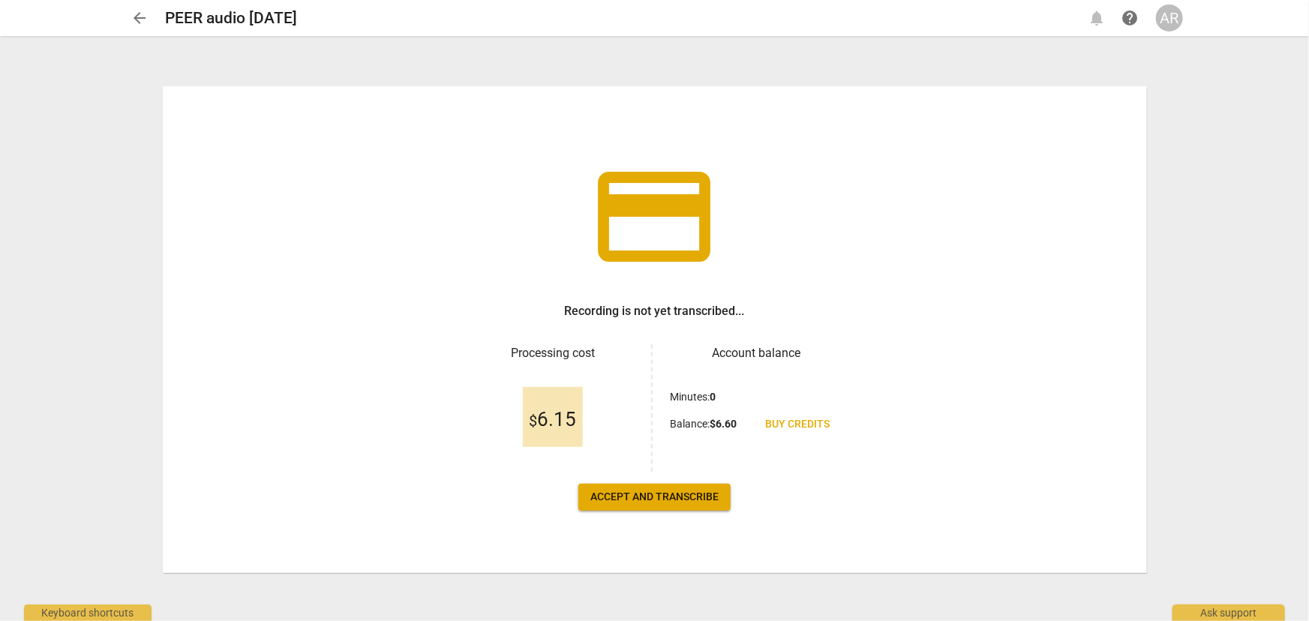
click at [630, 497] on span "Accept and transcribe" at bounding box center [654, 497] width 128 height 15
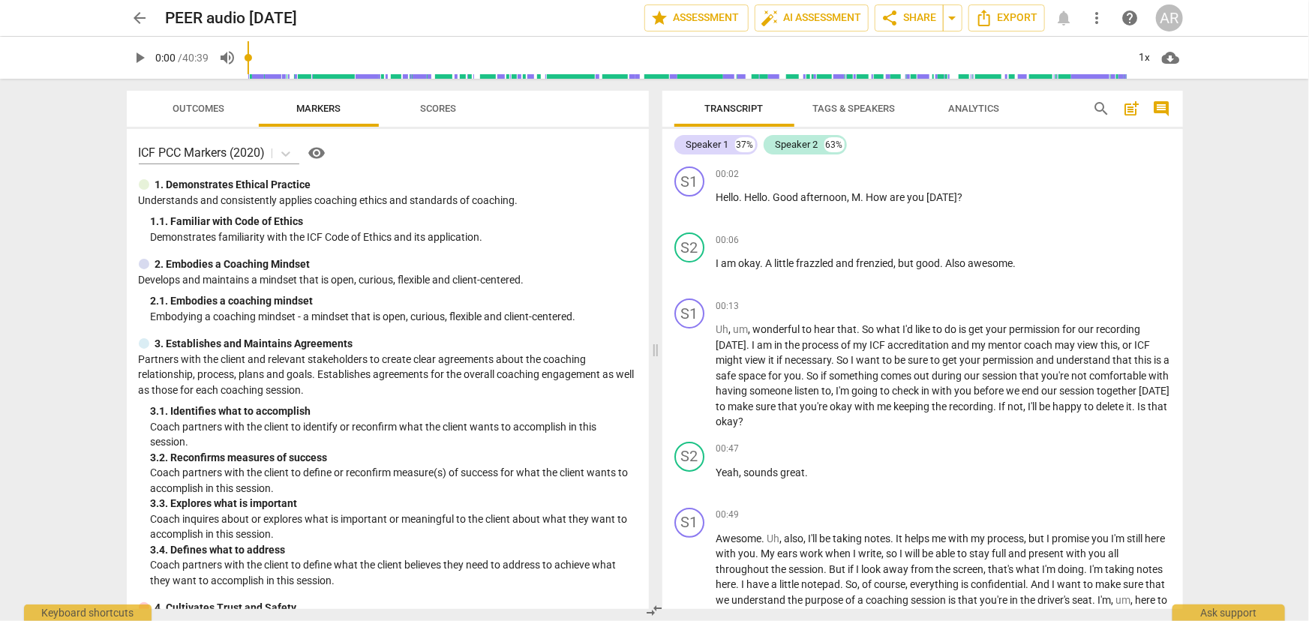
click at [839, 109] on span "Tags & Speakers" at bounding box center [854, 108] width 83 height 11
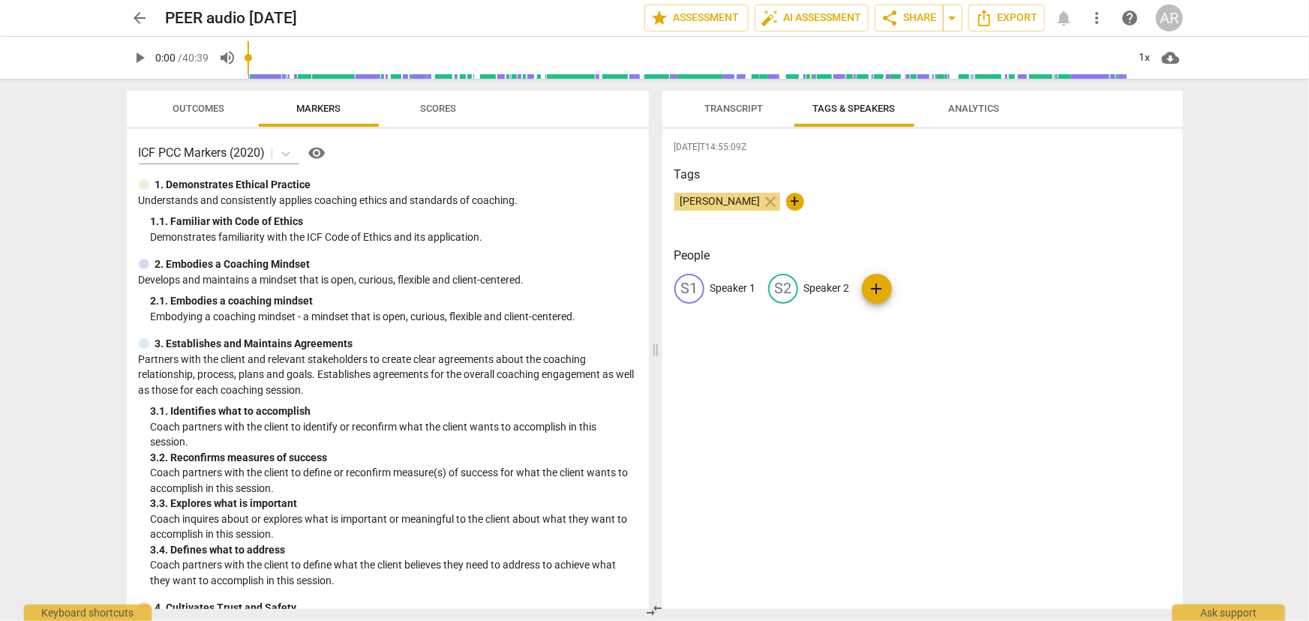
click at [744, 288] on p "Speaker 1" at bounding box center [733, 289] width 46 height 16
type input "COACH"
click at [917, 285] on p "Speaker 2" at bounding box center [925, 289] width 46 height 16
type input "CLIENT"
click at [887, 362] on div "2025-09-05T14:55:09Z Tags Angela R Curry close + People CO COACH edit CLIENT de…" at bounding box center [922, 369] width 521 height 480
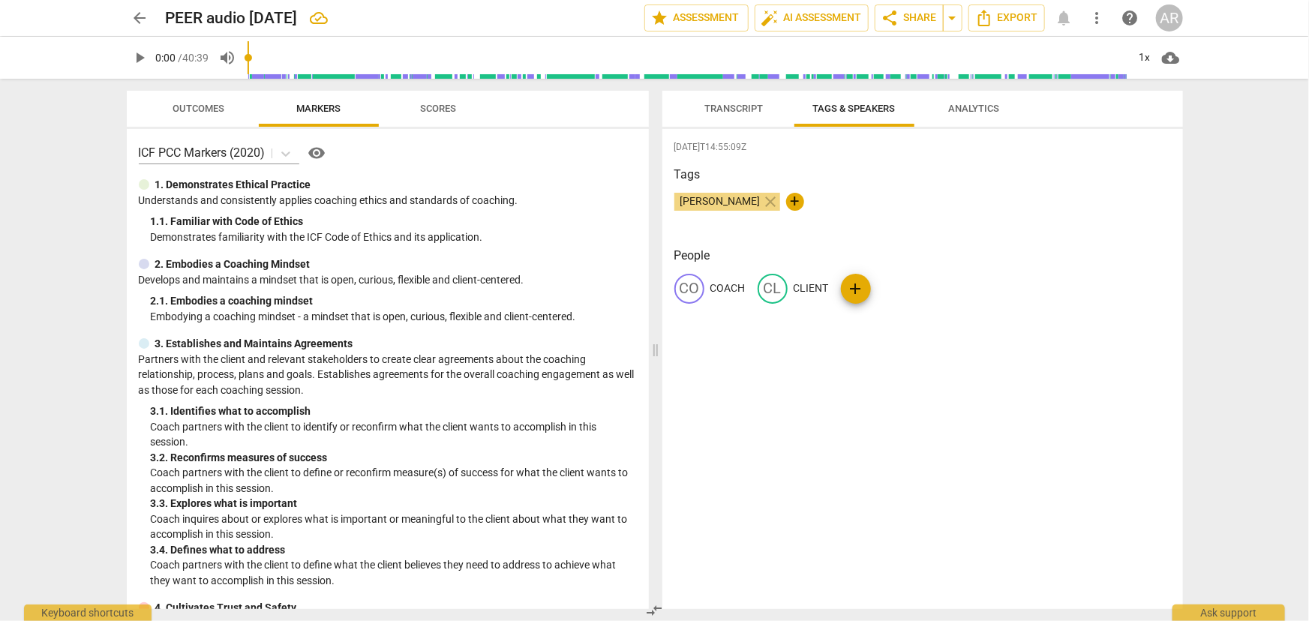
click at [727, 104] on span "Transcript" at bounding box center [734, 108] width 59 height 11
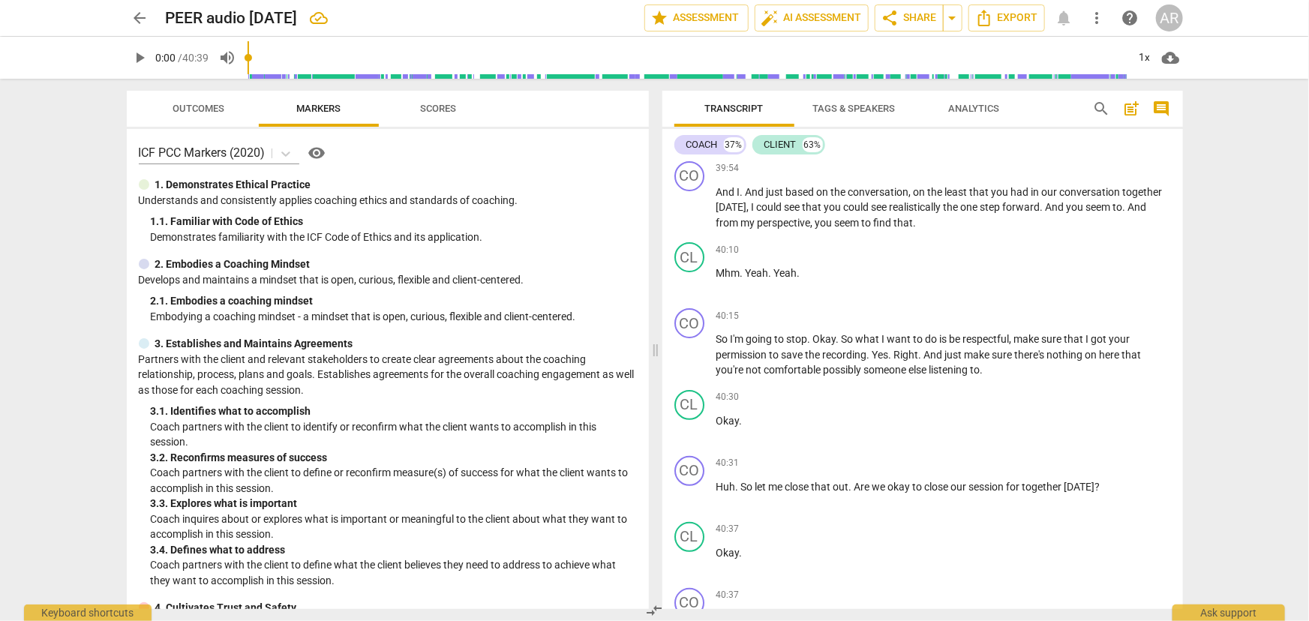
scroll to position [8862, 0]
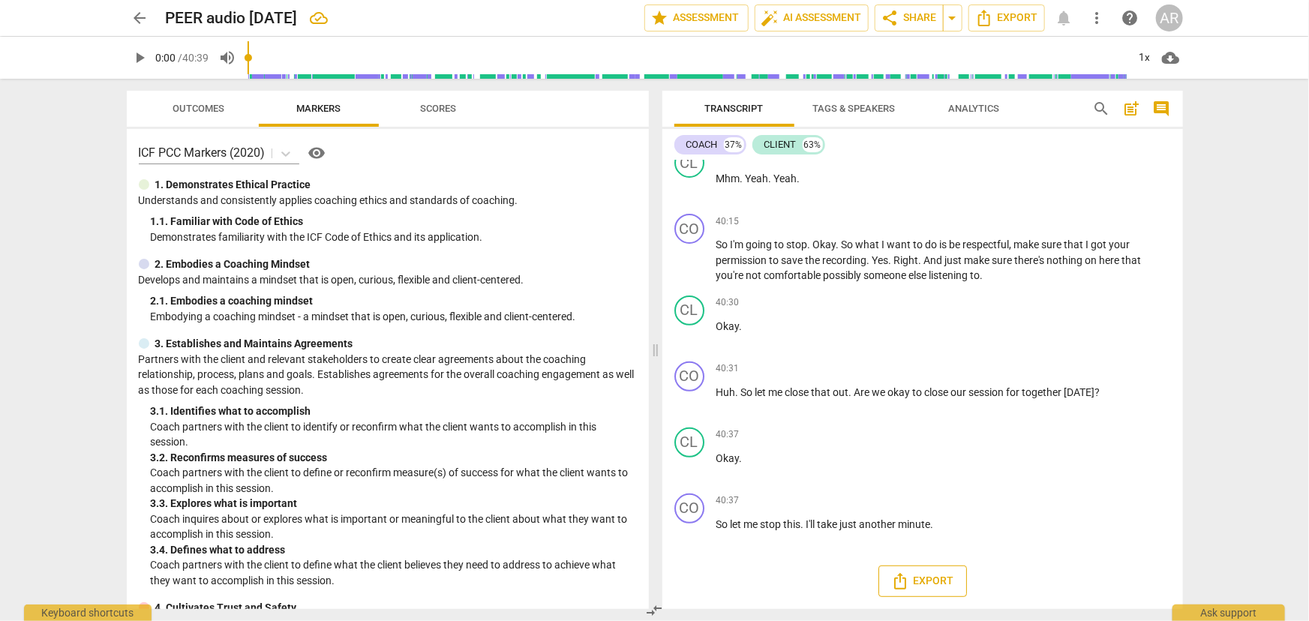
click at [924, 584] on span "Export" at bounding box center [922, 581] width 63 height 18
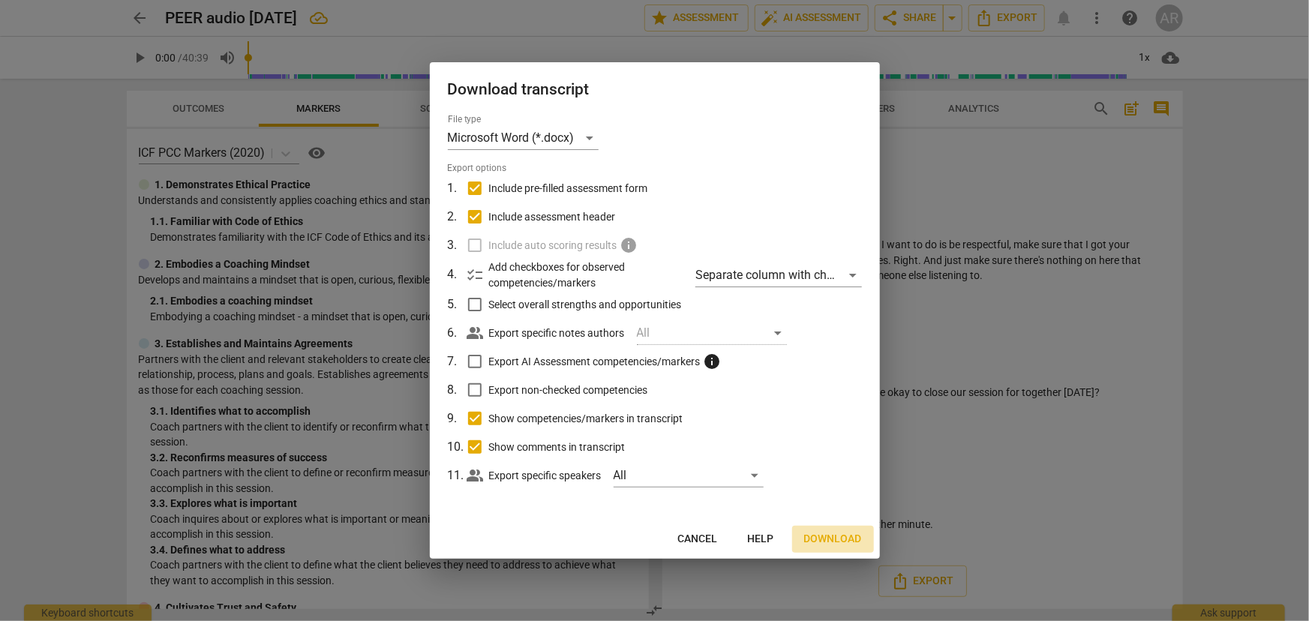
click at [824, 536] on span "Download" at bounding box center [833, 539] width 58 height 15
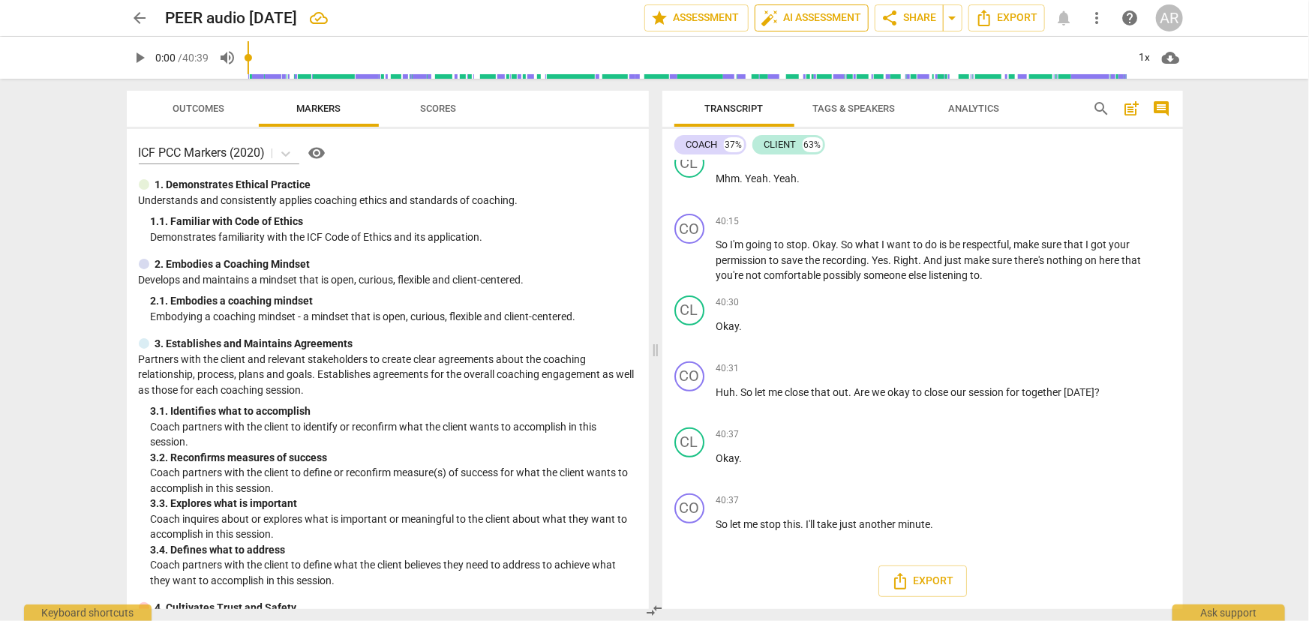
click at [802, 18] on span "auto_fix_high AI Assessment" at bounding box center [811, 18] width 101 height 18
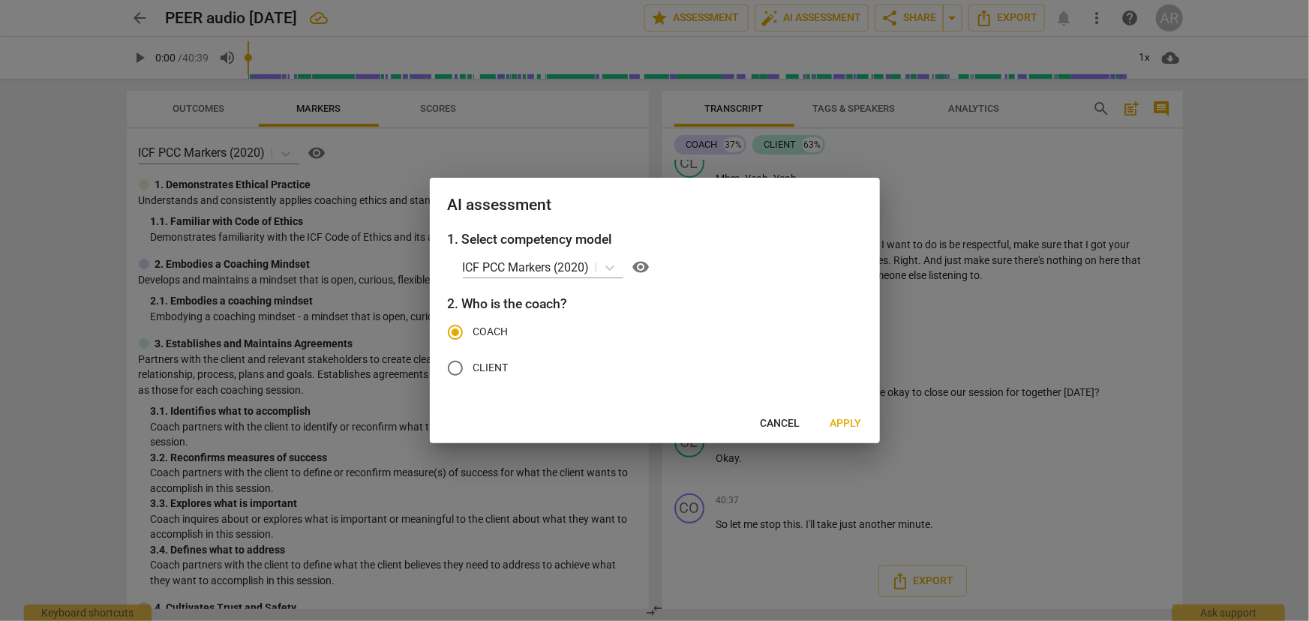
click at [843, 420] on span "Apply" at bounding box center [846, 423] width 32 height 15
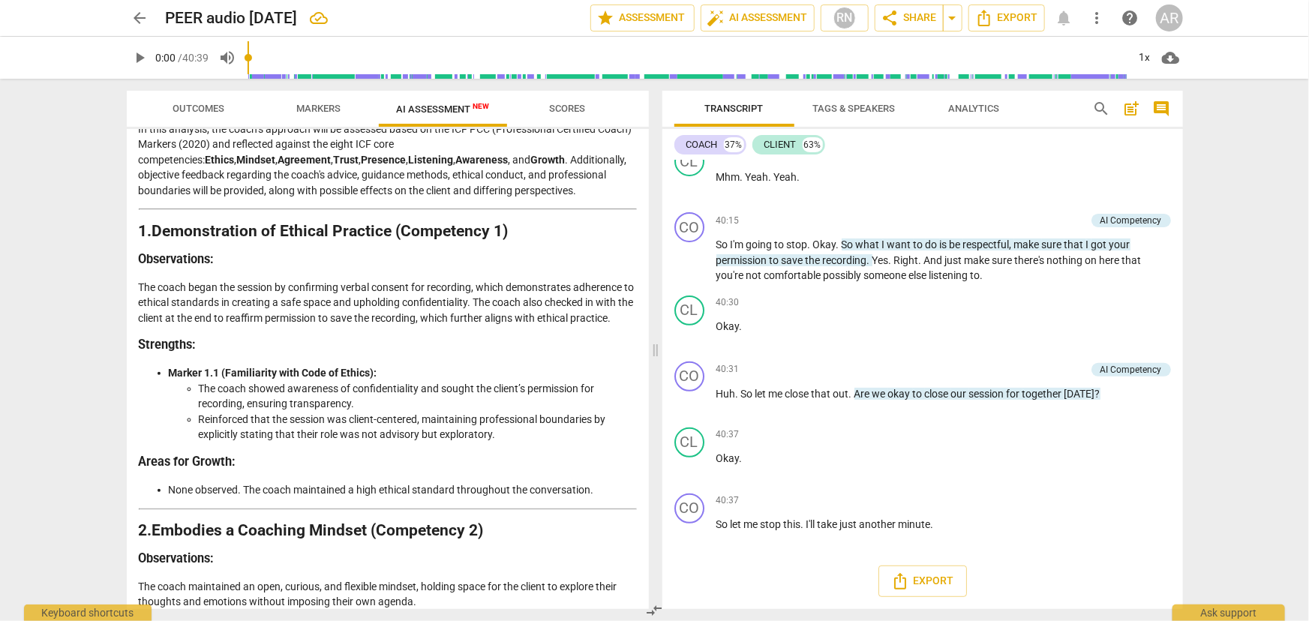
scroll to position [0, 0]
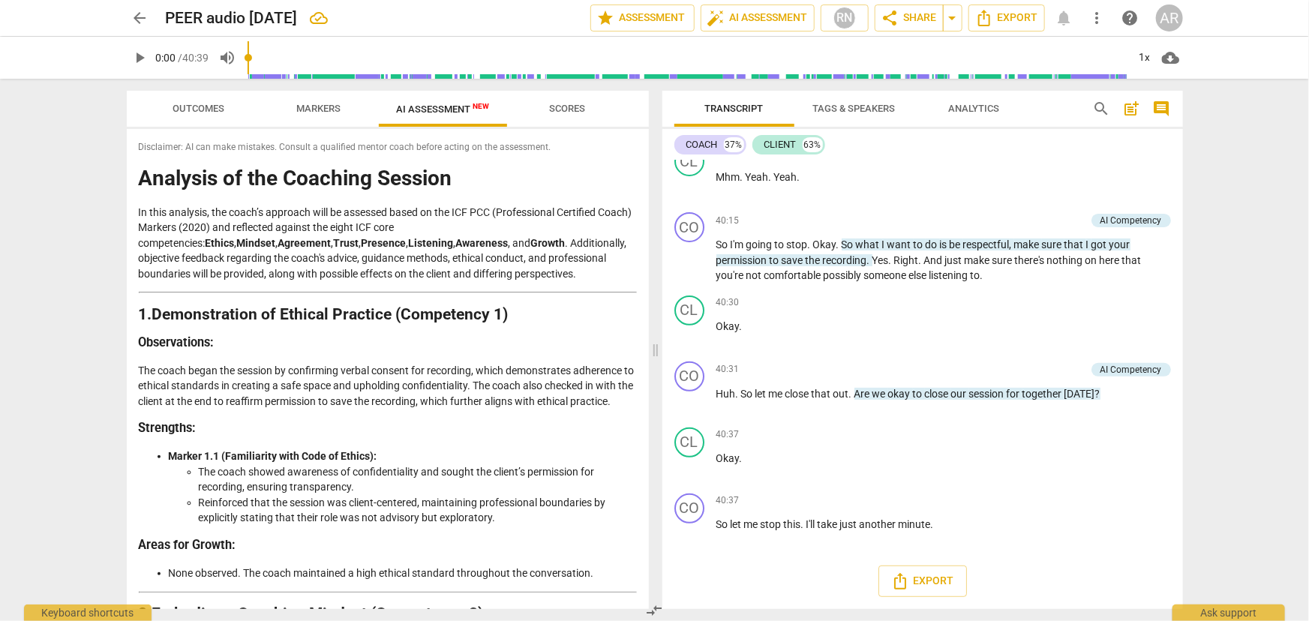
click at [141, 11] on span "arrow_back" at bounding box center [140, 18] width 18 height 18
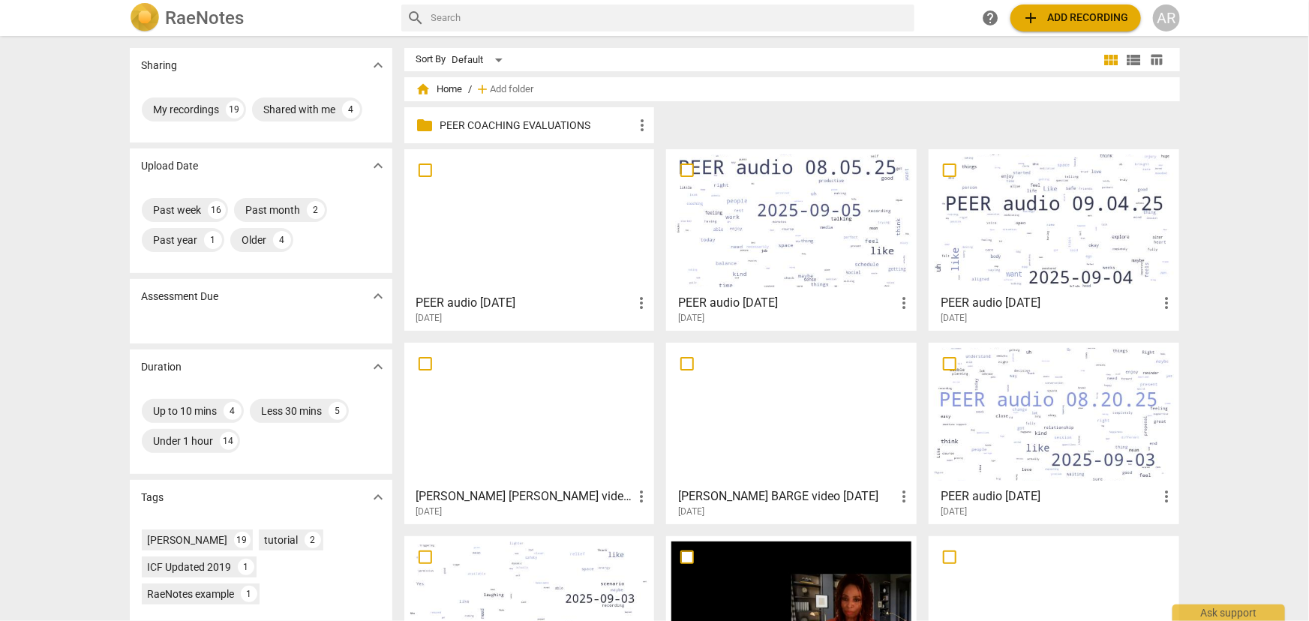
click at [1059, 20] on span "add Add recording" at bounding box center [1075, 18] width 107 height 18
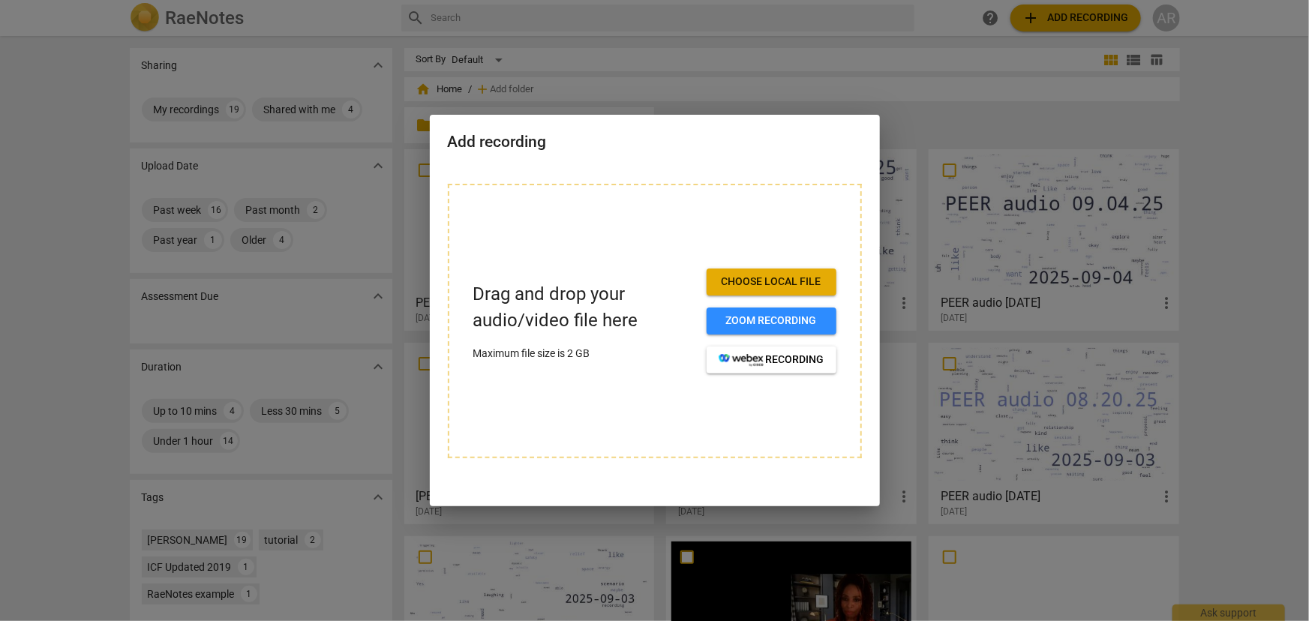
click at [741, 279] on span "Choose local file" at bounding box center [772, 282] width 106 height 15
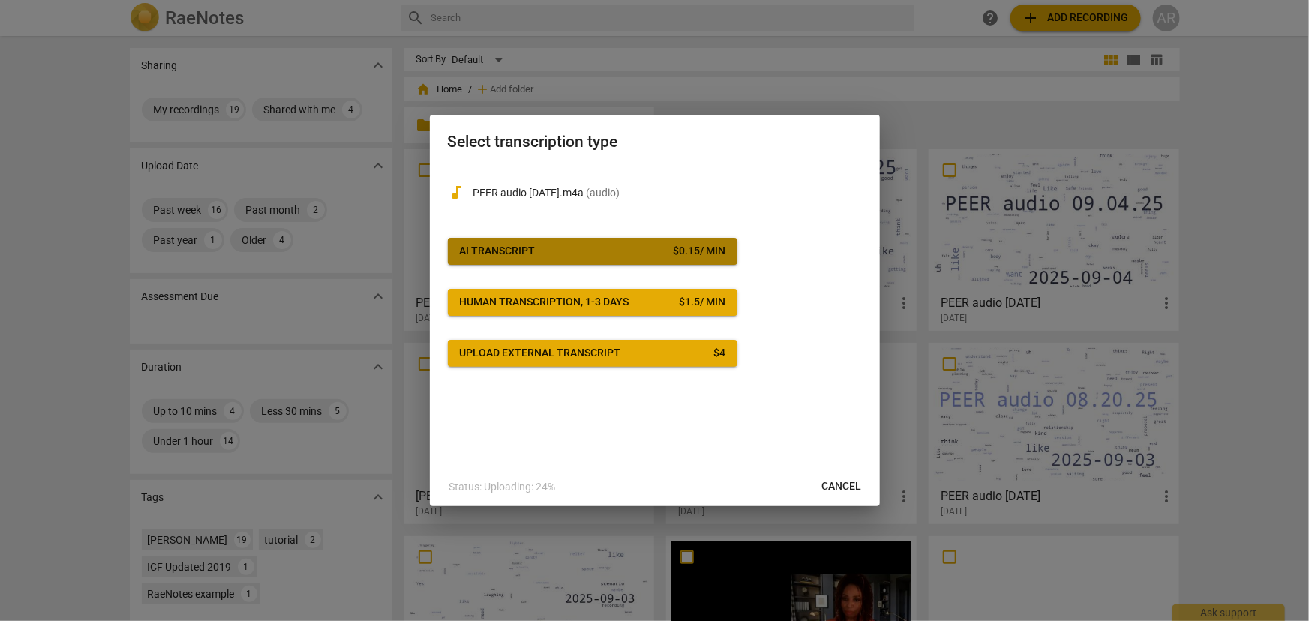
click at [632, 253] on span "AI Transcript $ 0.15 / min" at bounding box center [593, 251] width 266 height 15
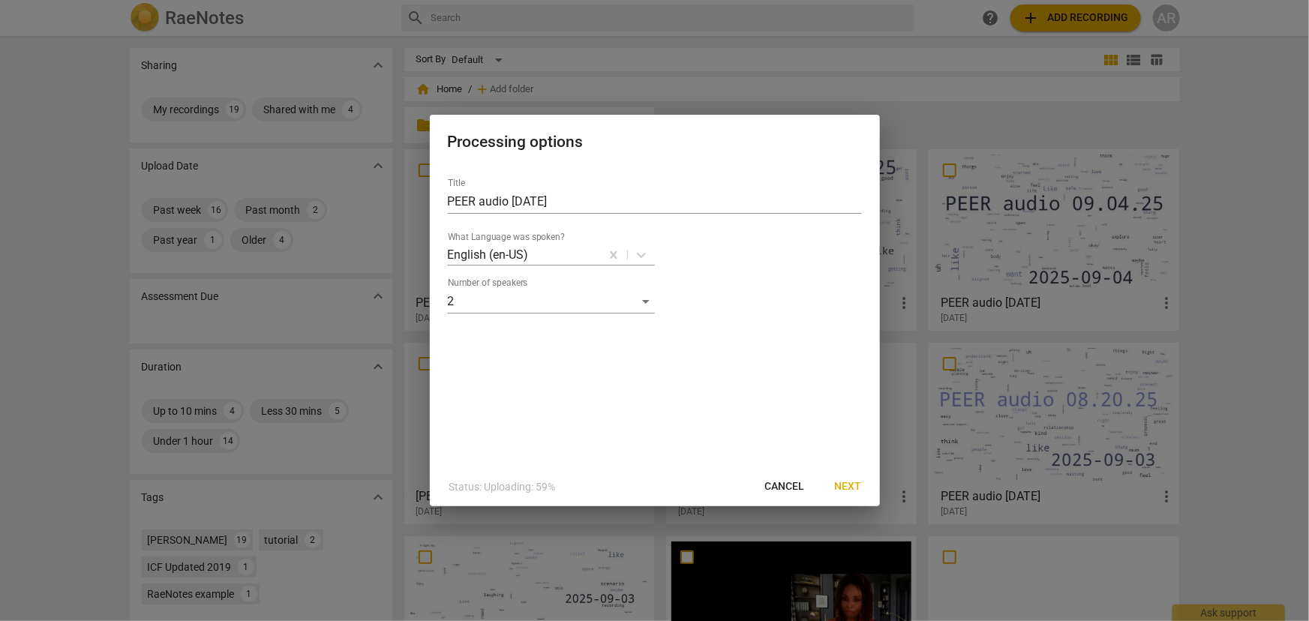
click at [848, 486] on span "Next" at bounding box center [848, 486] width 27 height 15
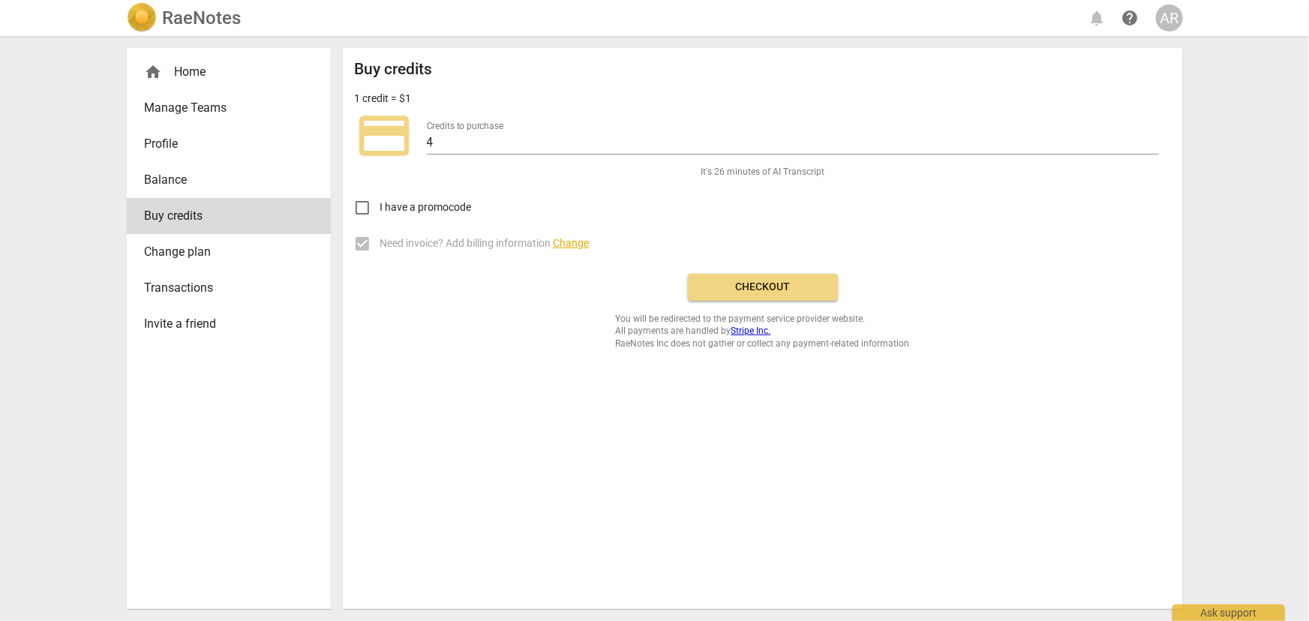
click at [768, 287] on span "Checkout" at bounding box center [763, 287] width 126 height 15
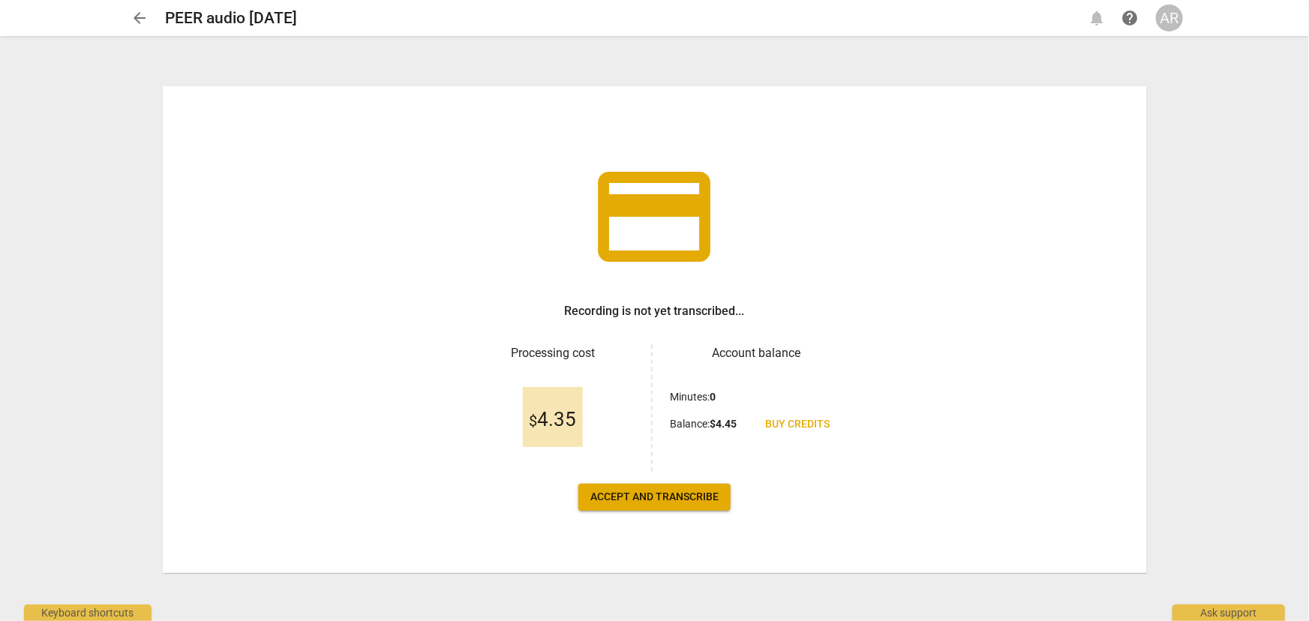
click at [665, 495] on span "Accept and transcribe" at bounding box center [654, 497] width 128 height 15
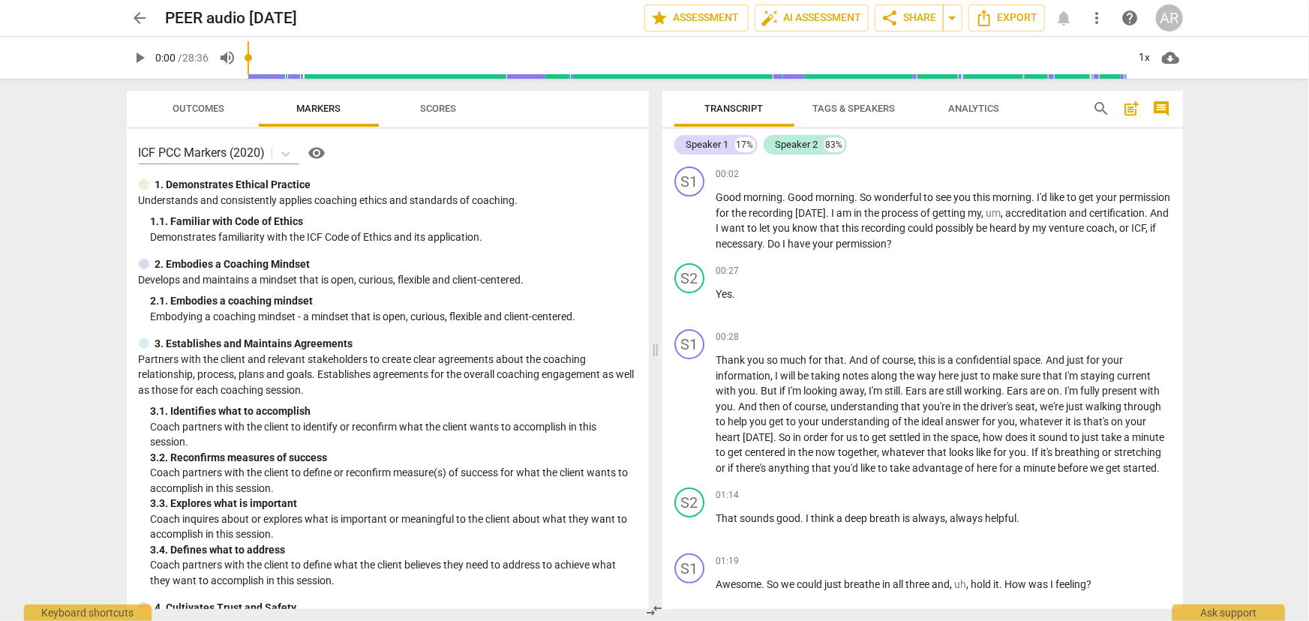
click at [842, 105] on span "Tags & Speakers" at bounding box center [854, 108] width 83 height 11
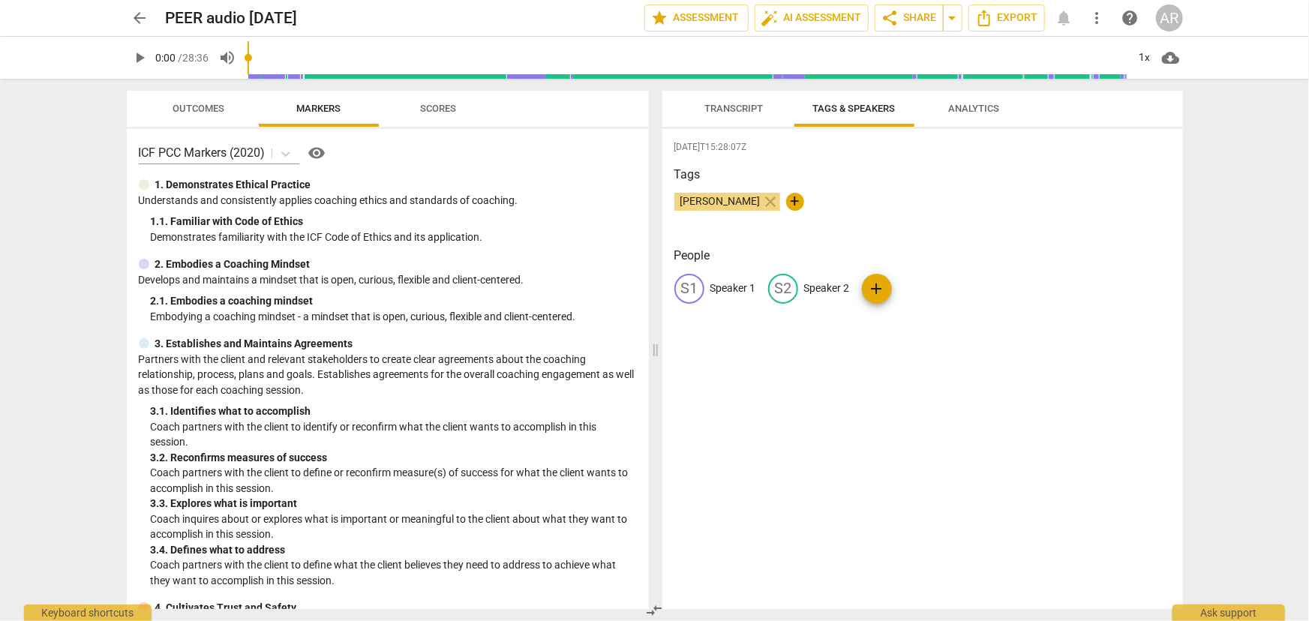
click at [735, 283] on p "Speaker 1" at bounding box center [733, 289] width 46 height 16
type input "COACH"
click at [926, 287] on p "Speaker 2" at bounding box center [925, 289] width 46 height 16
type input "CLIENT"
click at [871, 357] on div "2025-09-05T15:28:07Z Tags Angela R Curry close + People CO COACH edit CLIENT de…" at bounding box center [922, 369] width 521 height 480
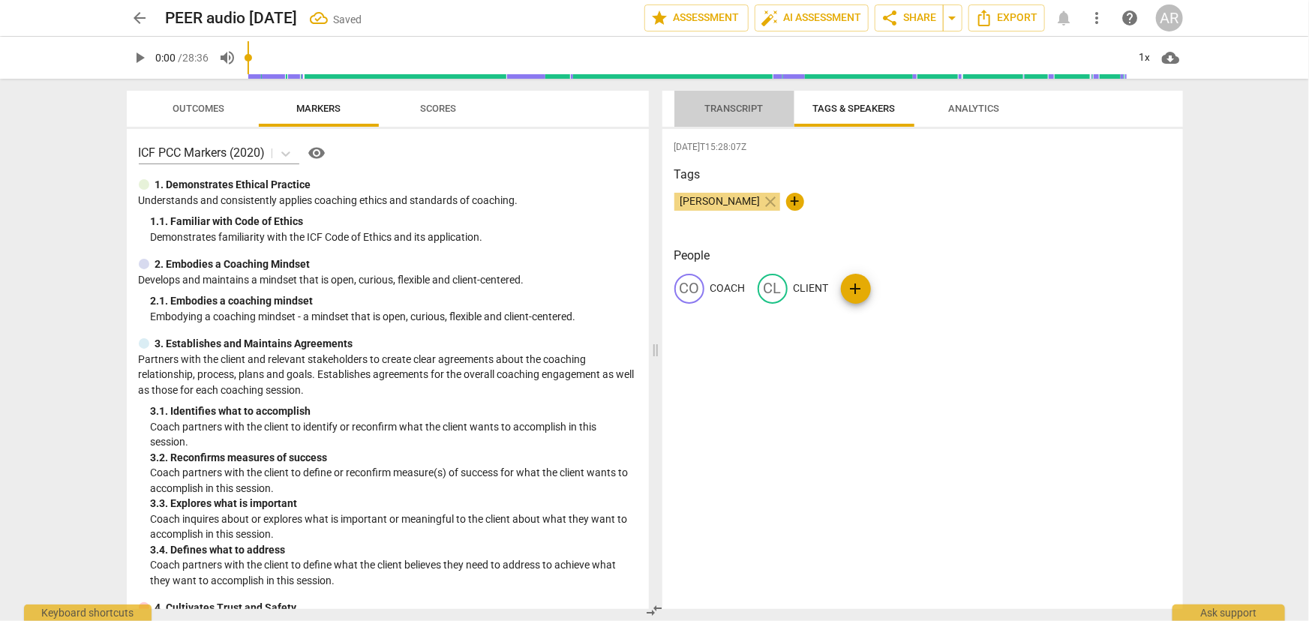
click at [708, 101] on span "Transcript" at bounding box center [734, 109] width 95 height 20
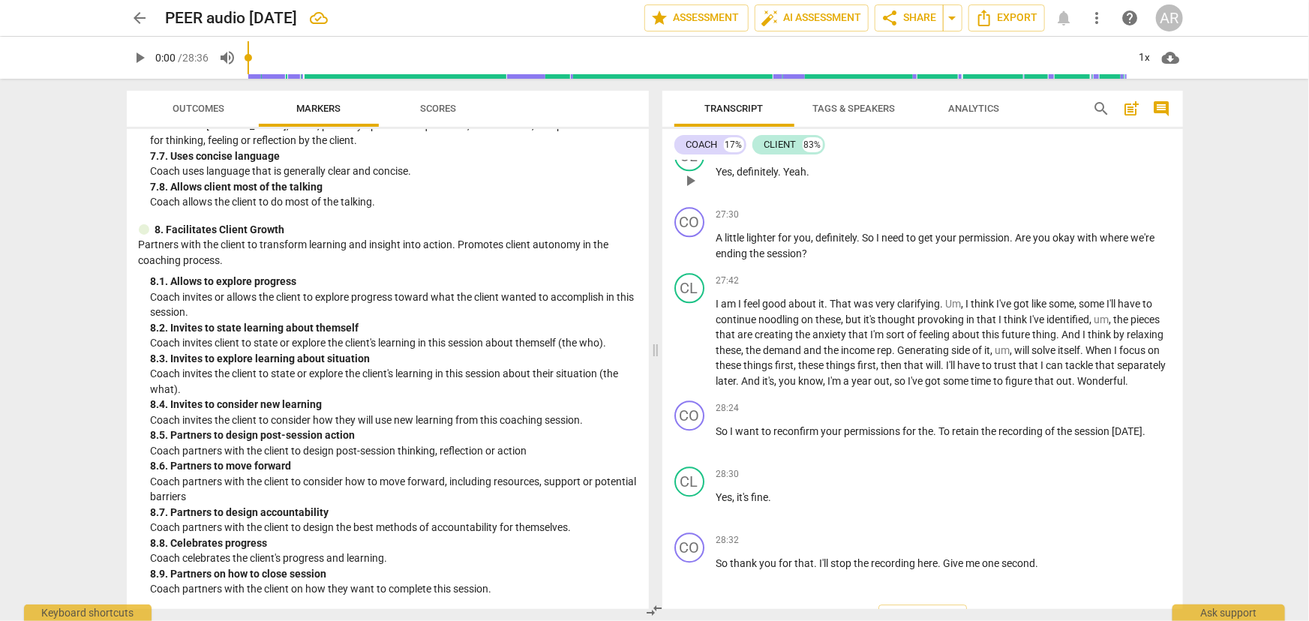
scroll to position [5062, 0]
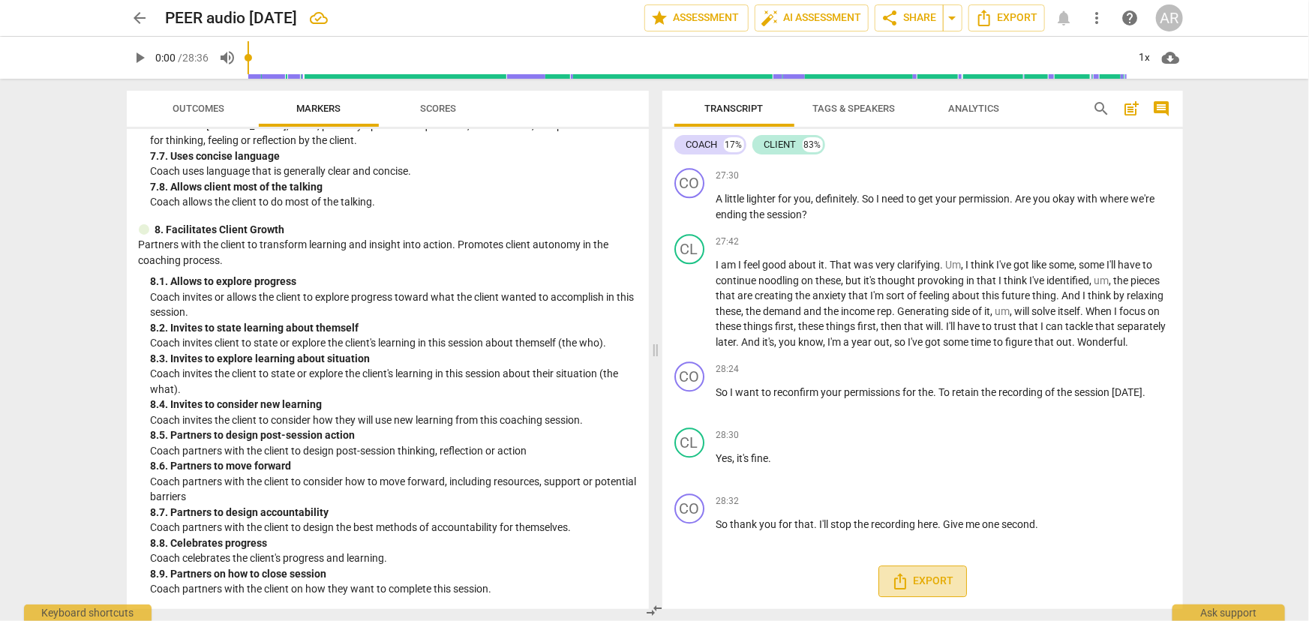
click at [927, 582] on span "Export" at bounding box center [922, 581] width 63 height 18
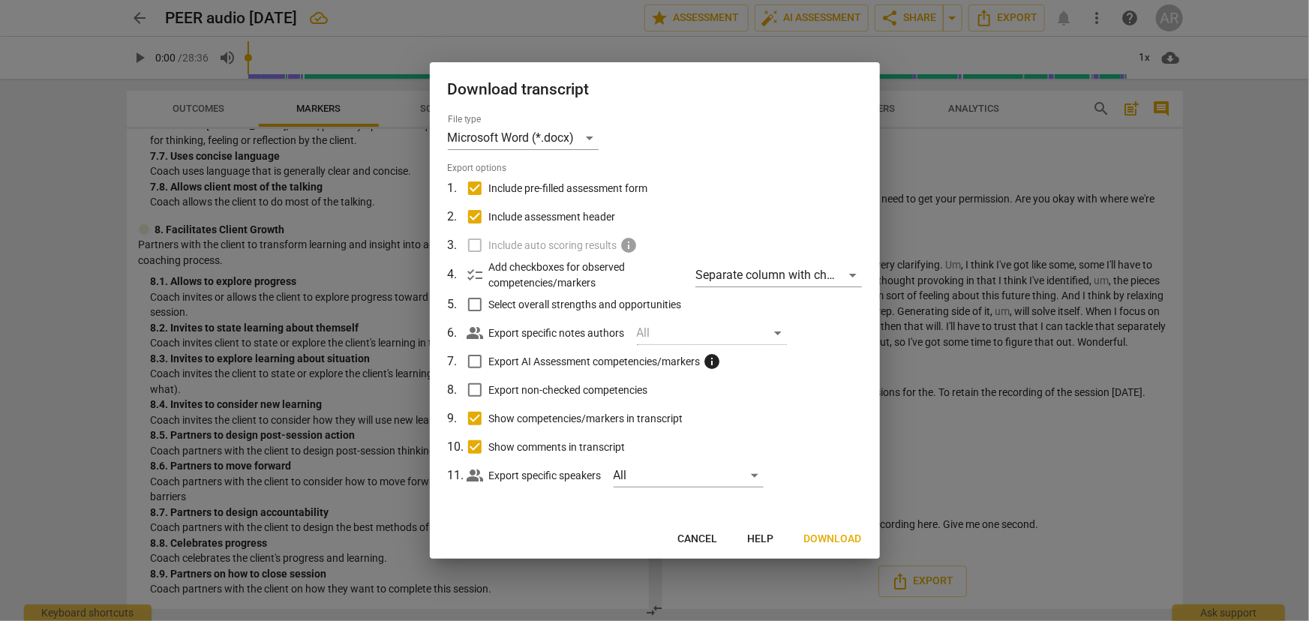
click at [836, 541] on span "Download" at bounding box center [833, 539] width 58 height 15
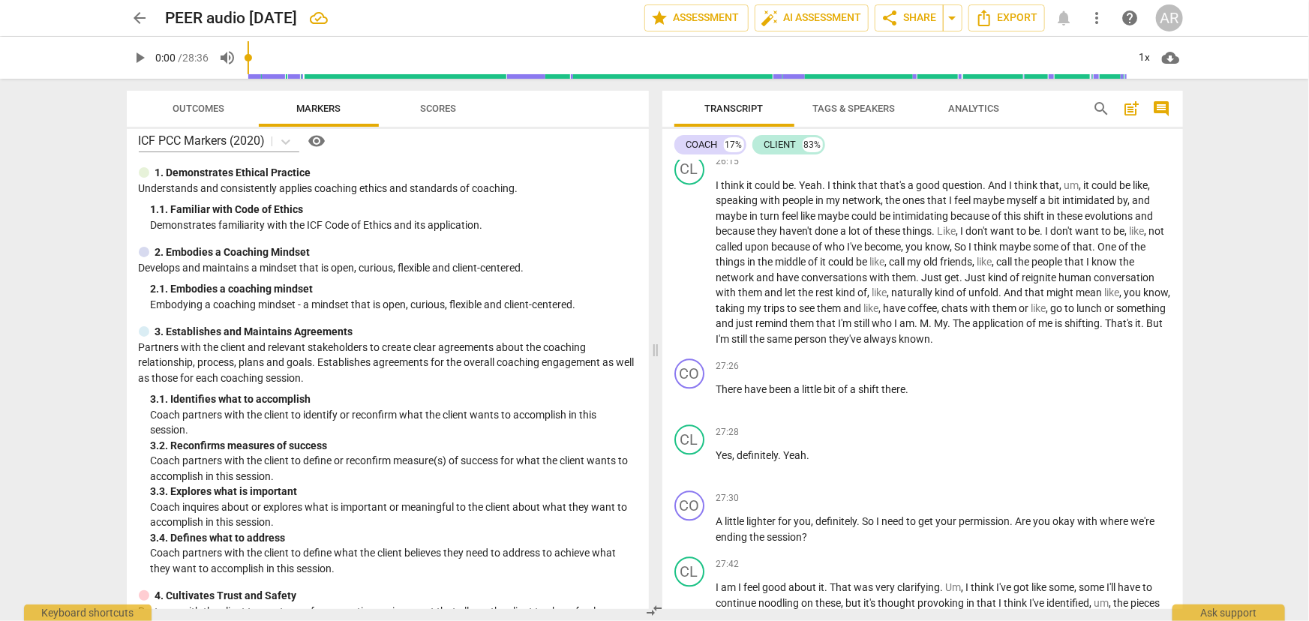
scroll to position [0, 0]
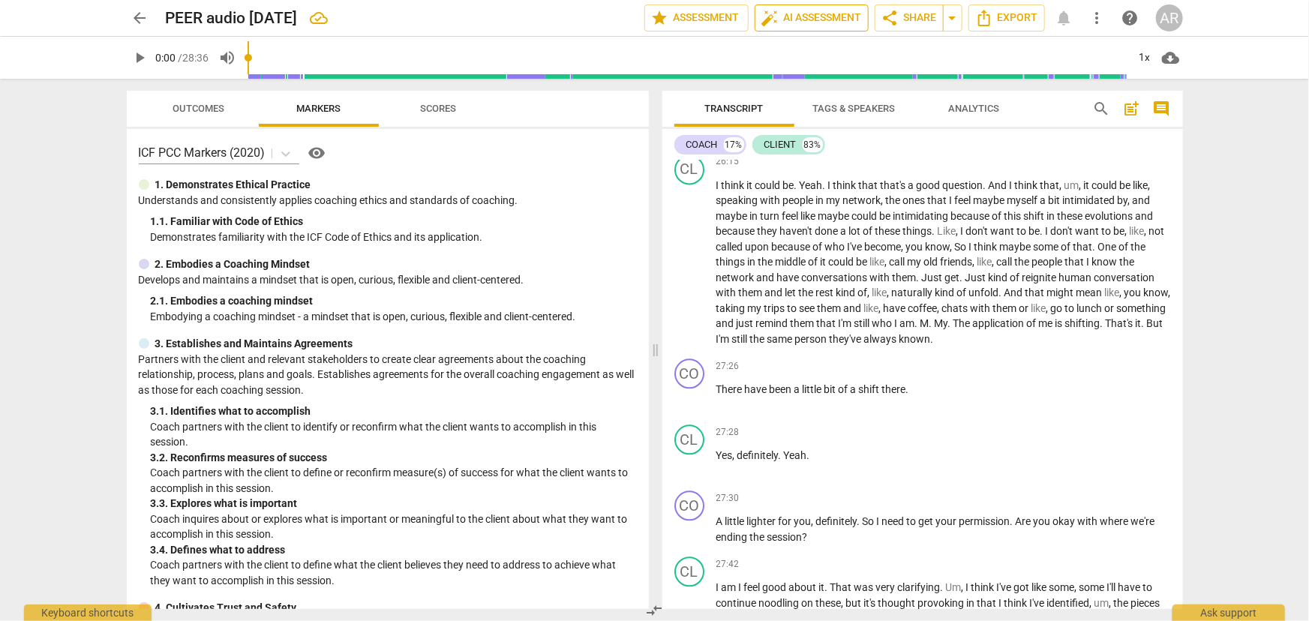
click at [797, 17] on span "auto_fix_high AI Assessment" at bounding box center [811, 18] width 101 height 18
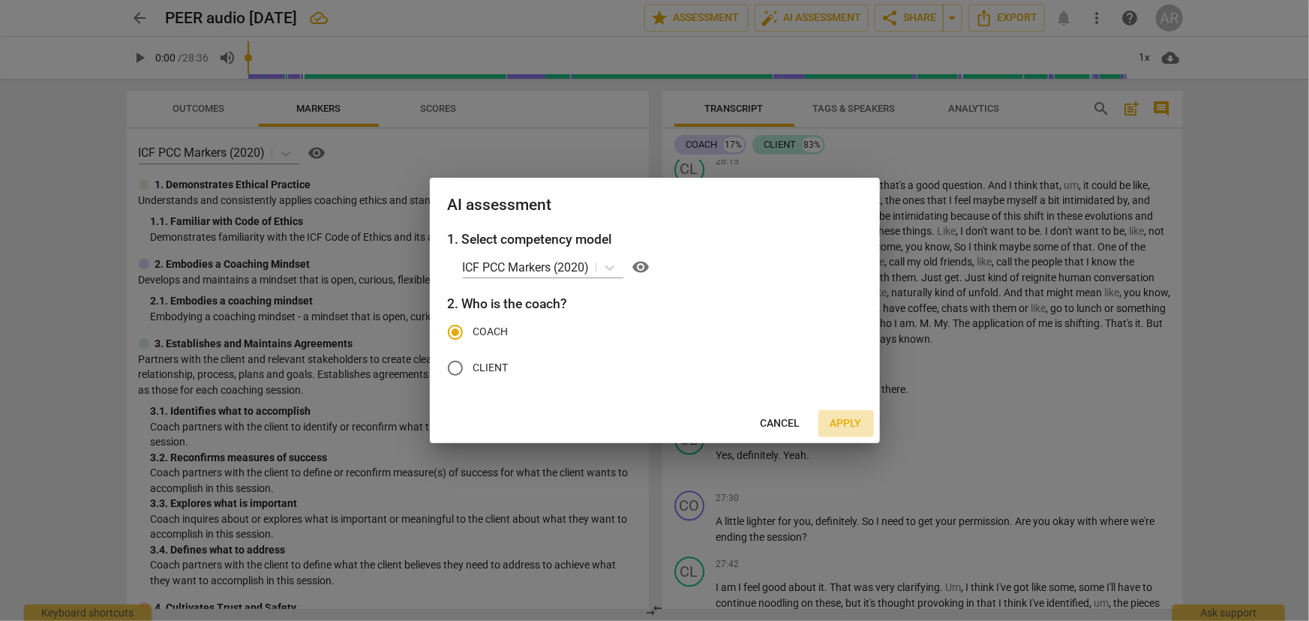
click at [844, 422] on span "Apply" at bounding box center [846, 423] width 32 height 15
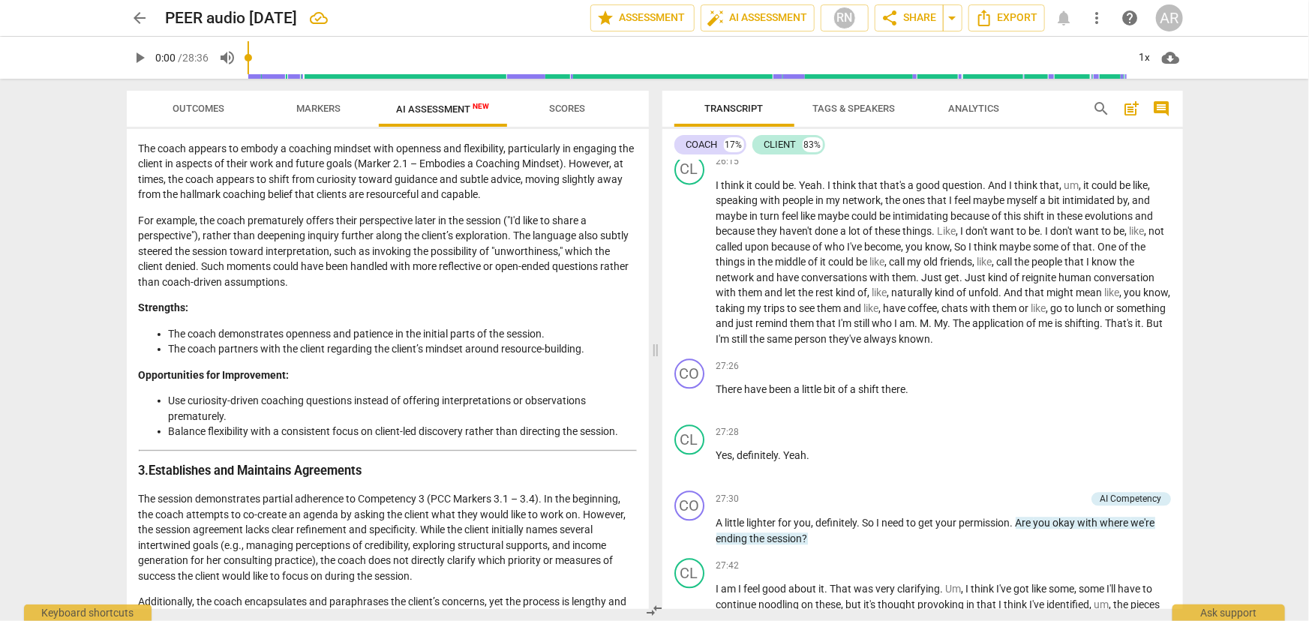
scroll to position [535, 0]
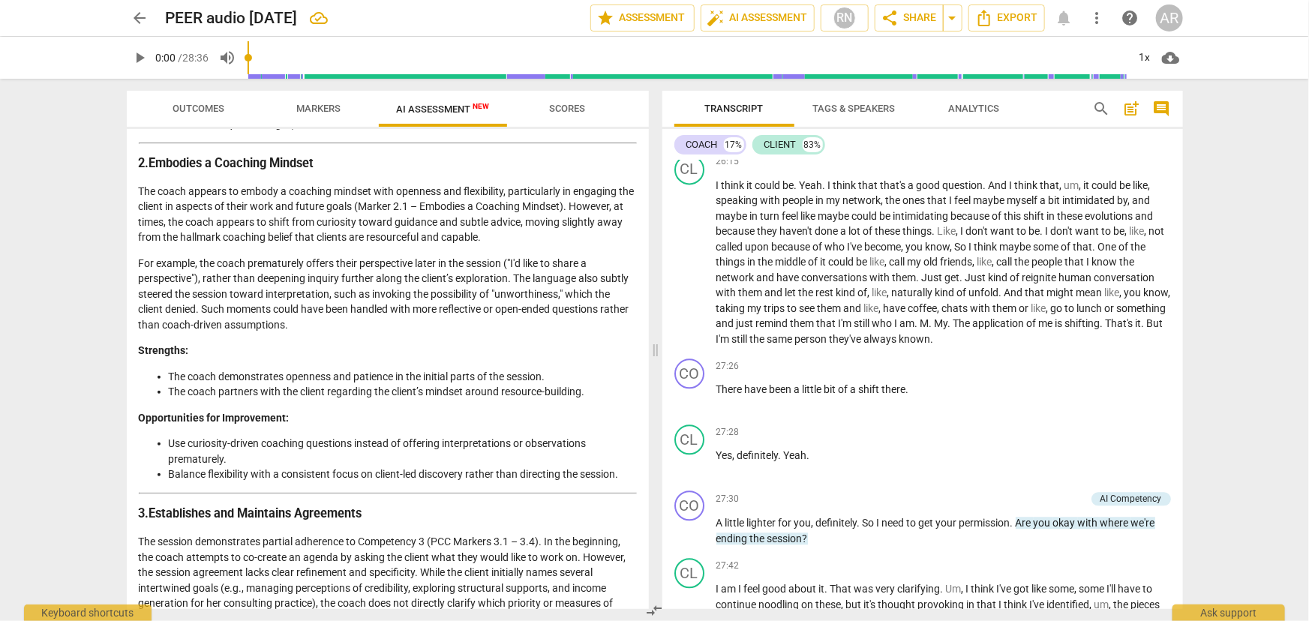
click at [138, 18] on span "arrow_back" at bounding box center [140, 18] width 18 height 18
